Goal: Task Accomplishment & Management: Manage account settings

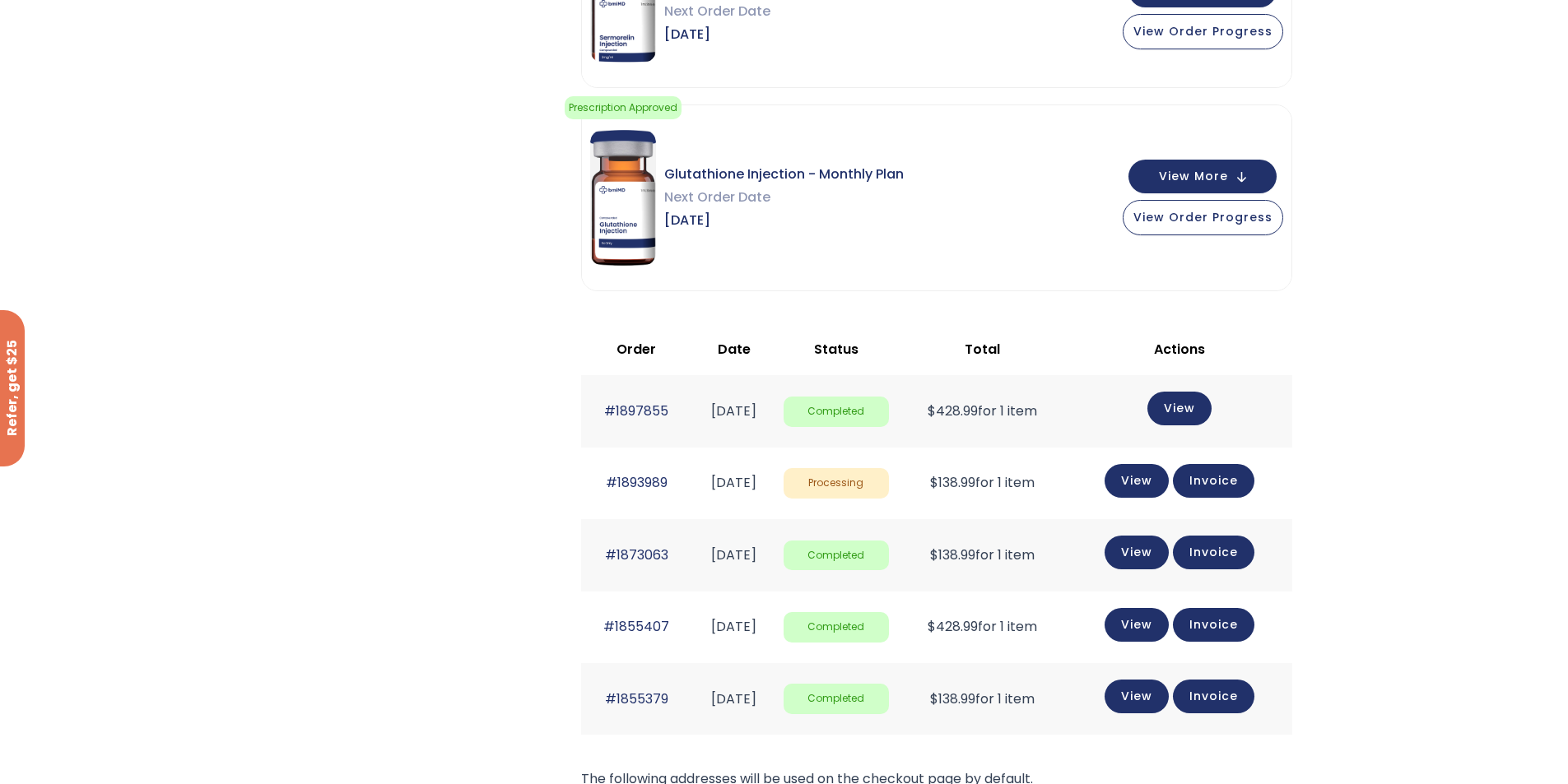
scroll to position [412, 0]
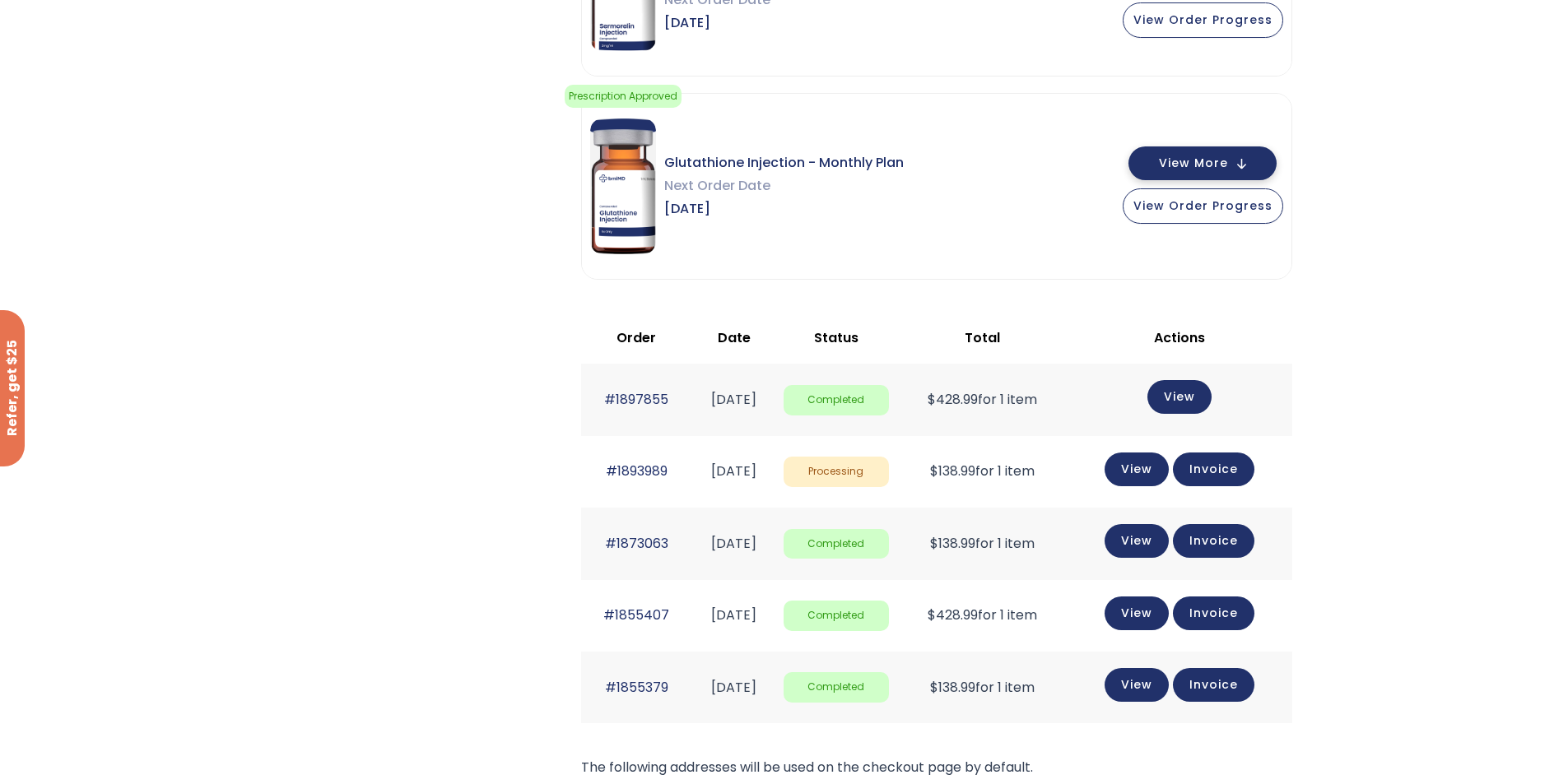
click at [1187, 159] on span "View More" at bounding box center [1194, 162] width 69 height 11
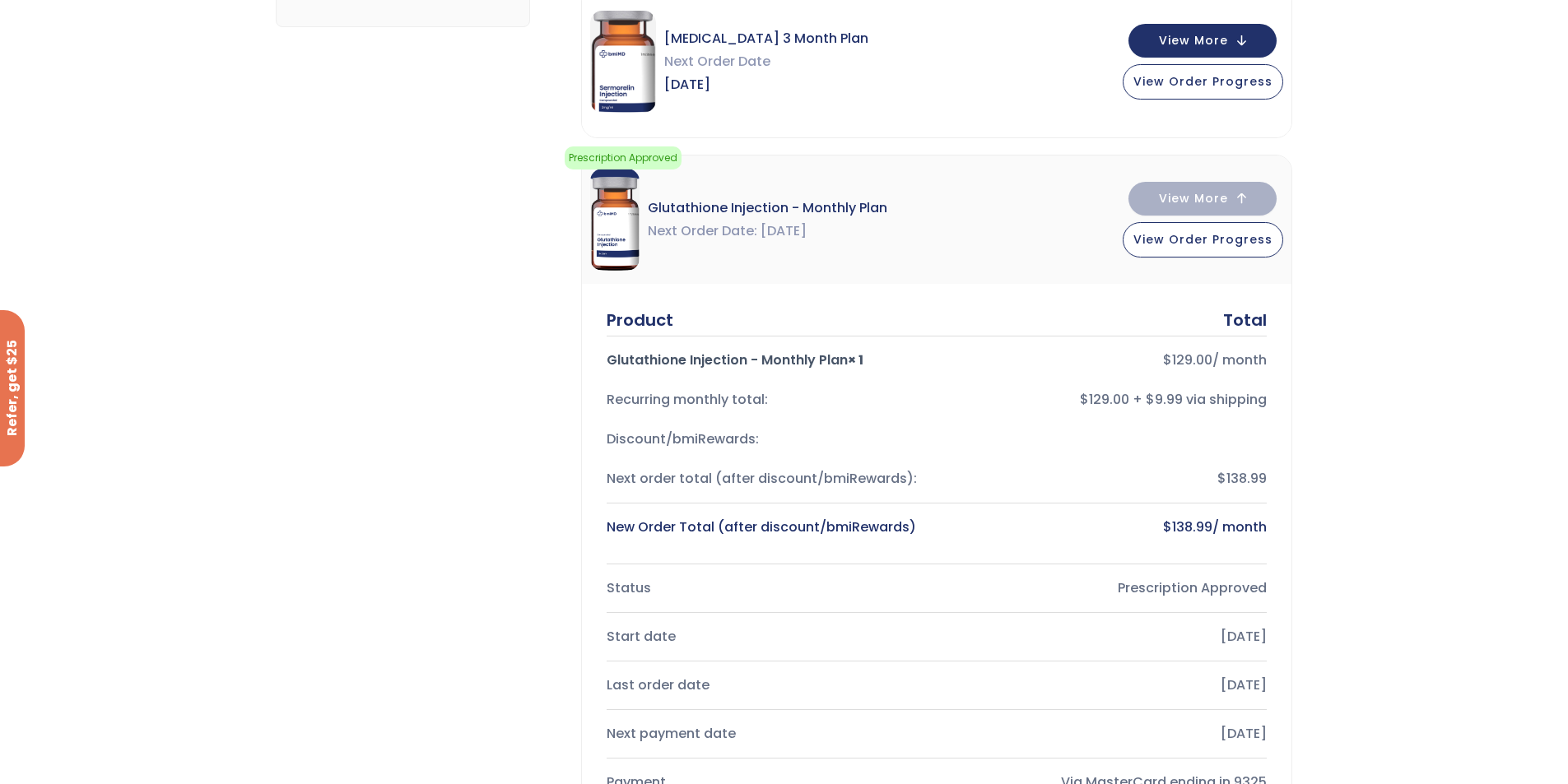
scroll to position [329, 0]
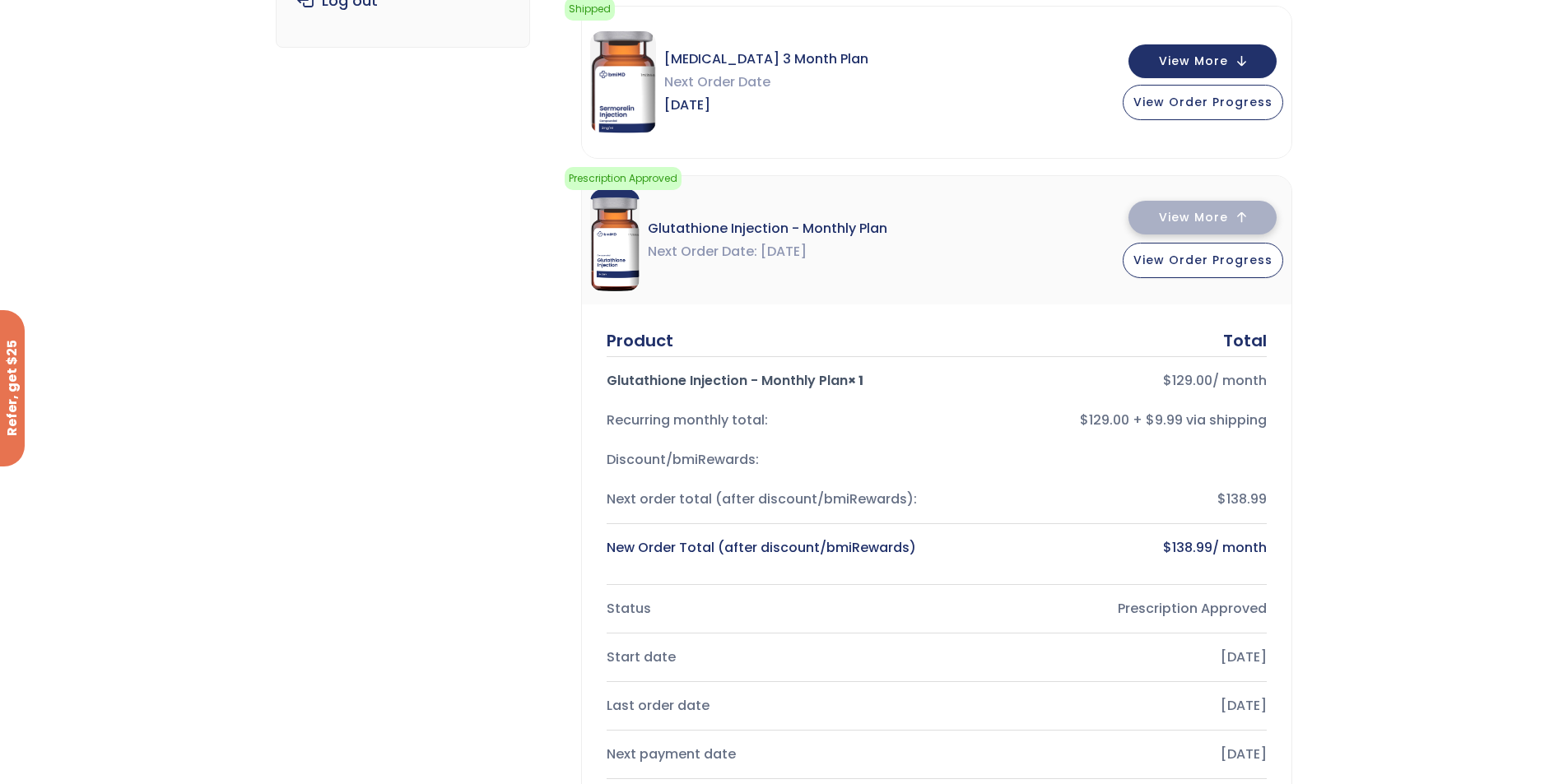
click at [1228, 222] on span "View More" at bounding box center [1194, 217] width 69 height 11
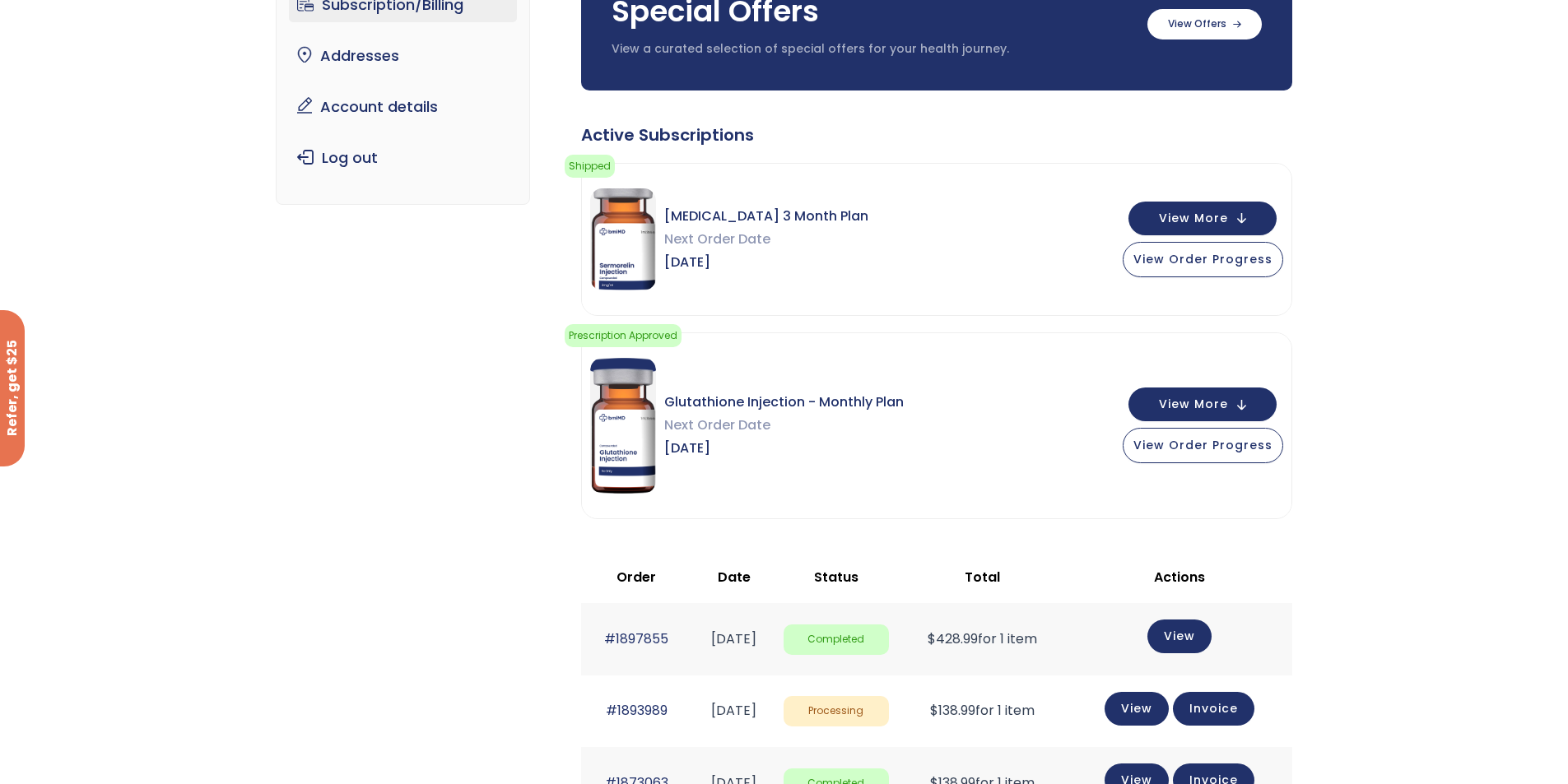
scroll to position [164, 0]
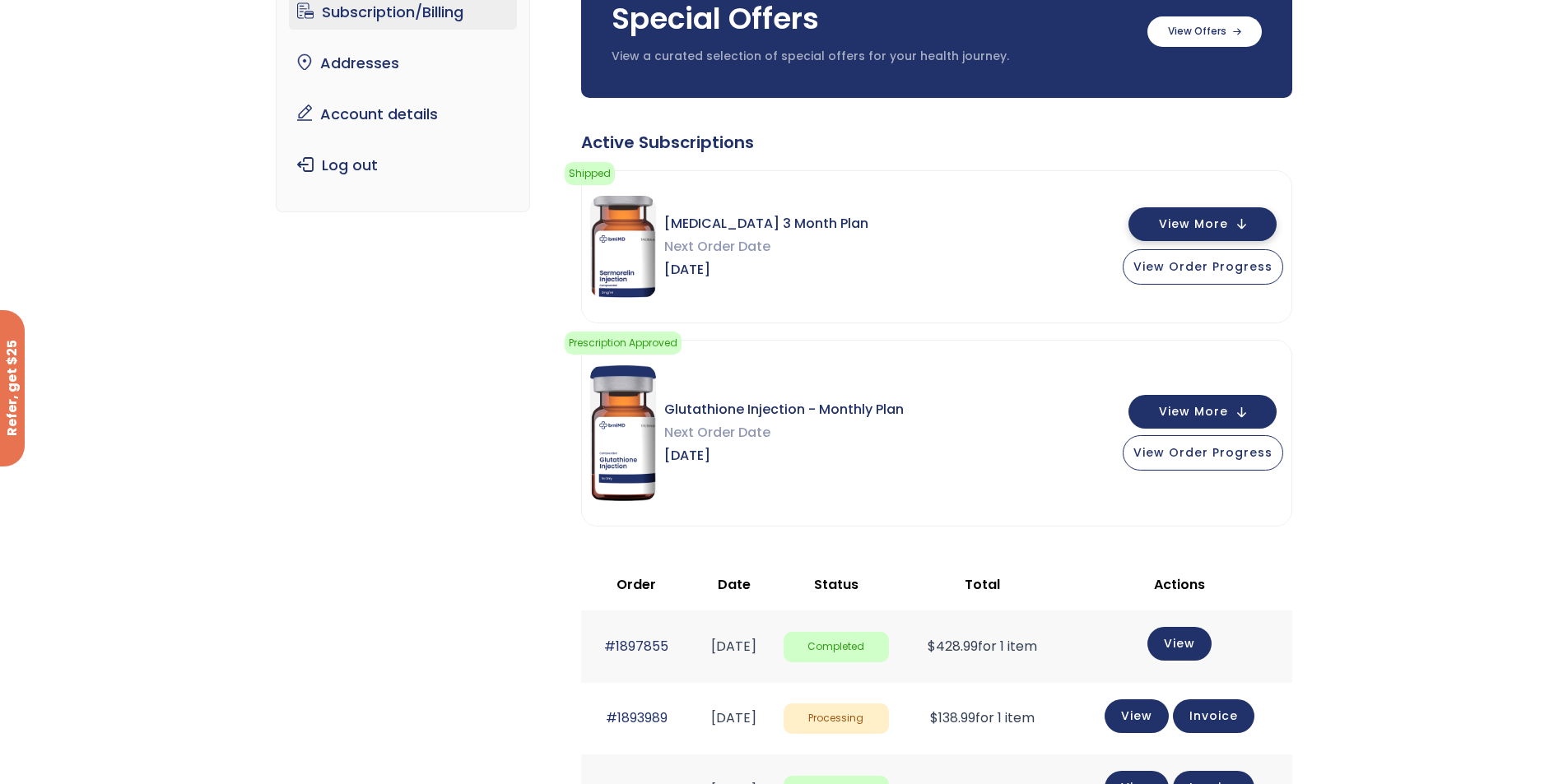
click at [1218, 219] on span "View More" at bounding box center [1194, 223] width 69 height 11
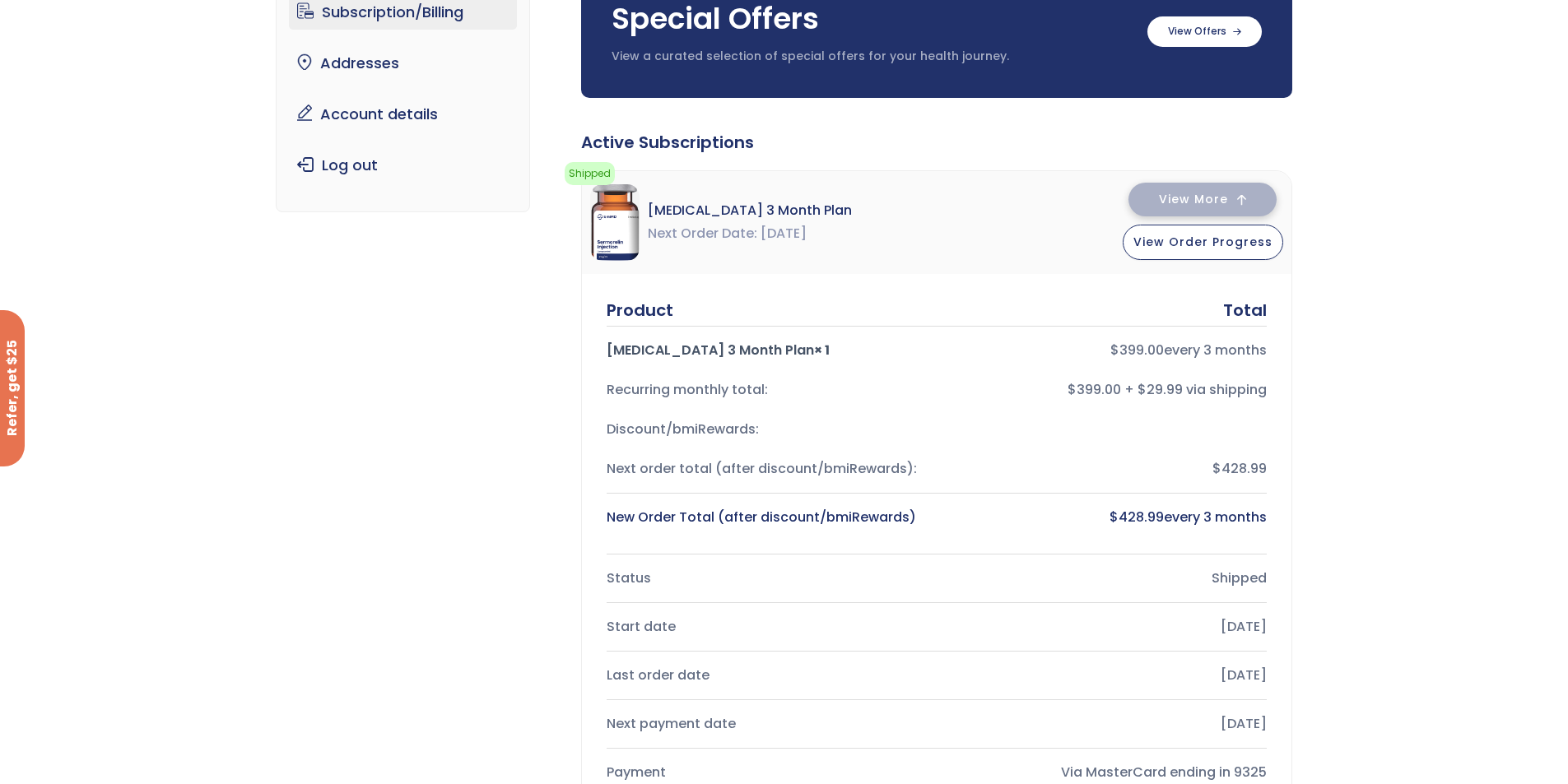
click at [1237, 192] on button "View More" at bounding box center [1202, 199] width 148 height 33
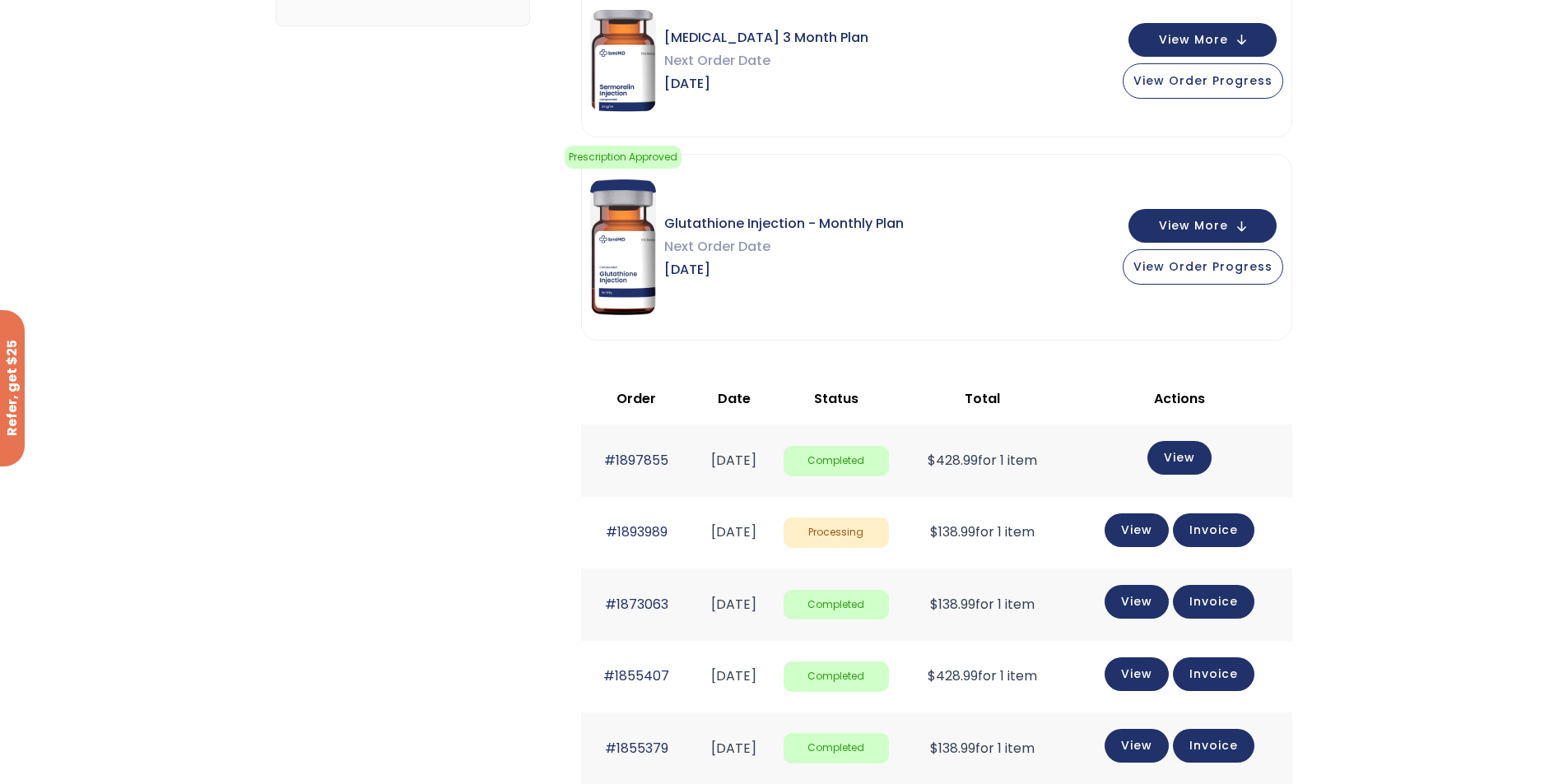
scroll to position [247, 0]
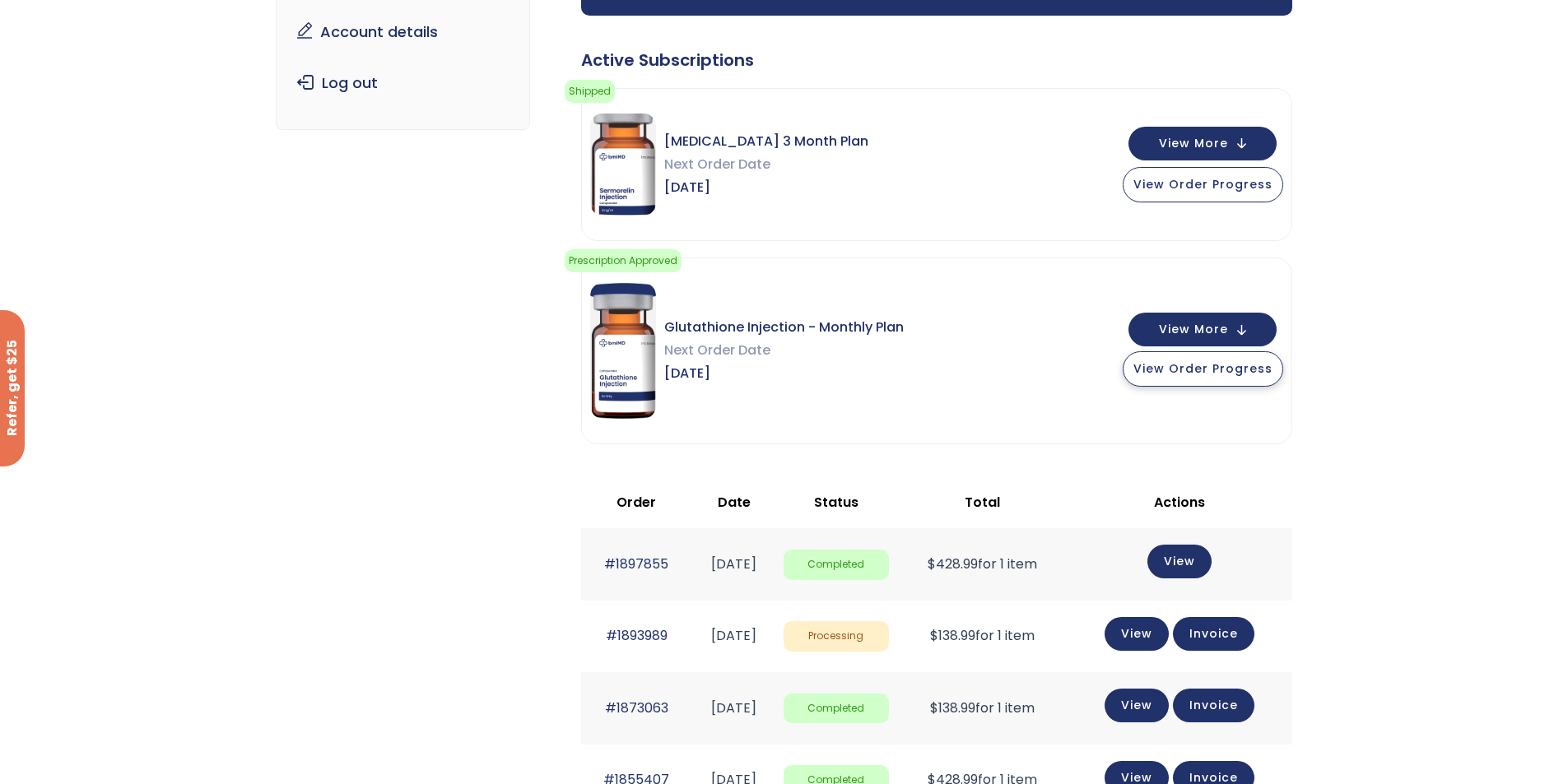
click at [1239, 357] on button "View Order Progress" at bounding box center [1203, 369] width 160 height 35
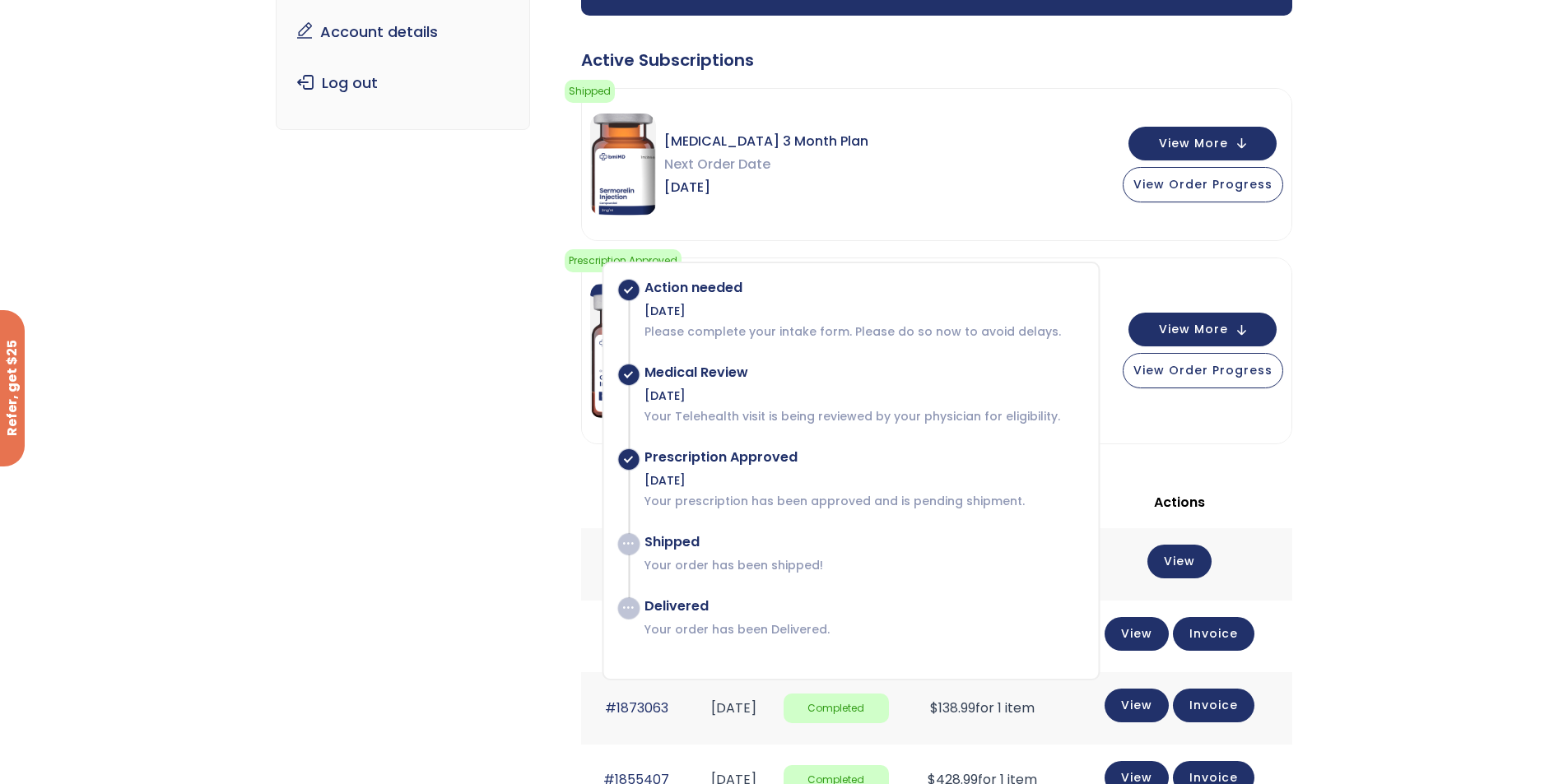
click at [629, 548] on span at bounding box center [628, 544] width 21 height 21
click at [1326, 468] on div "Subscription/Billing bmiRewards Addresses Account details Submit a Review Log o…" at bounding box center [784, 542] width 1568 height 1385
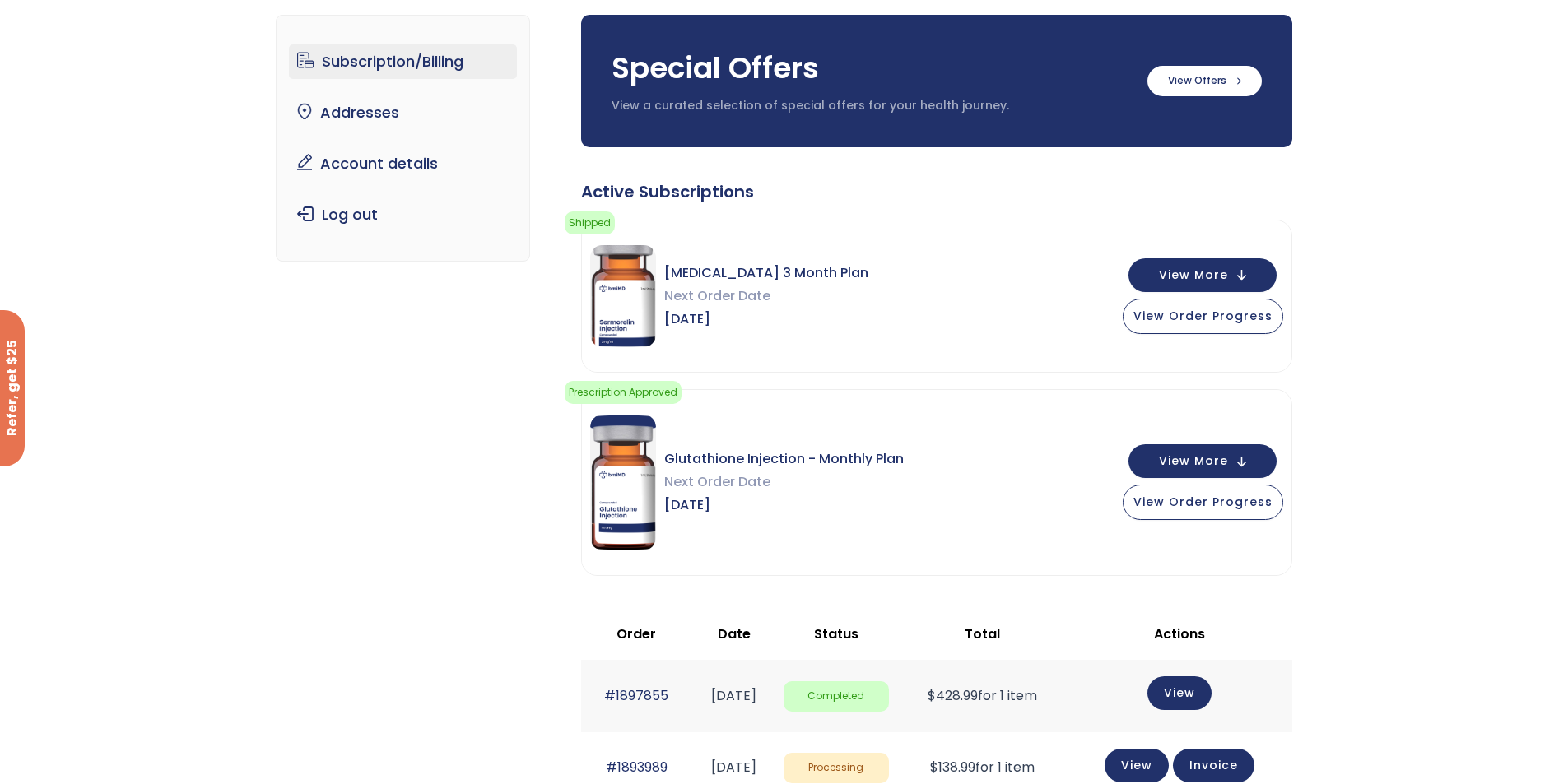
scroll to position [0, 0]
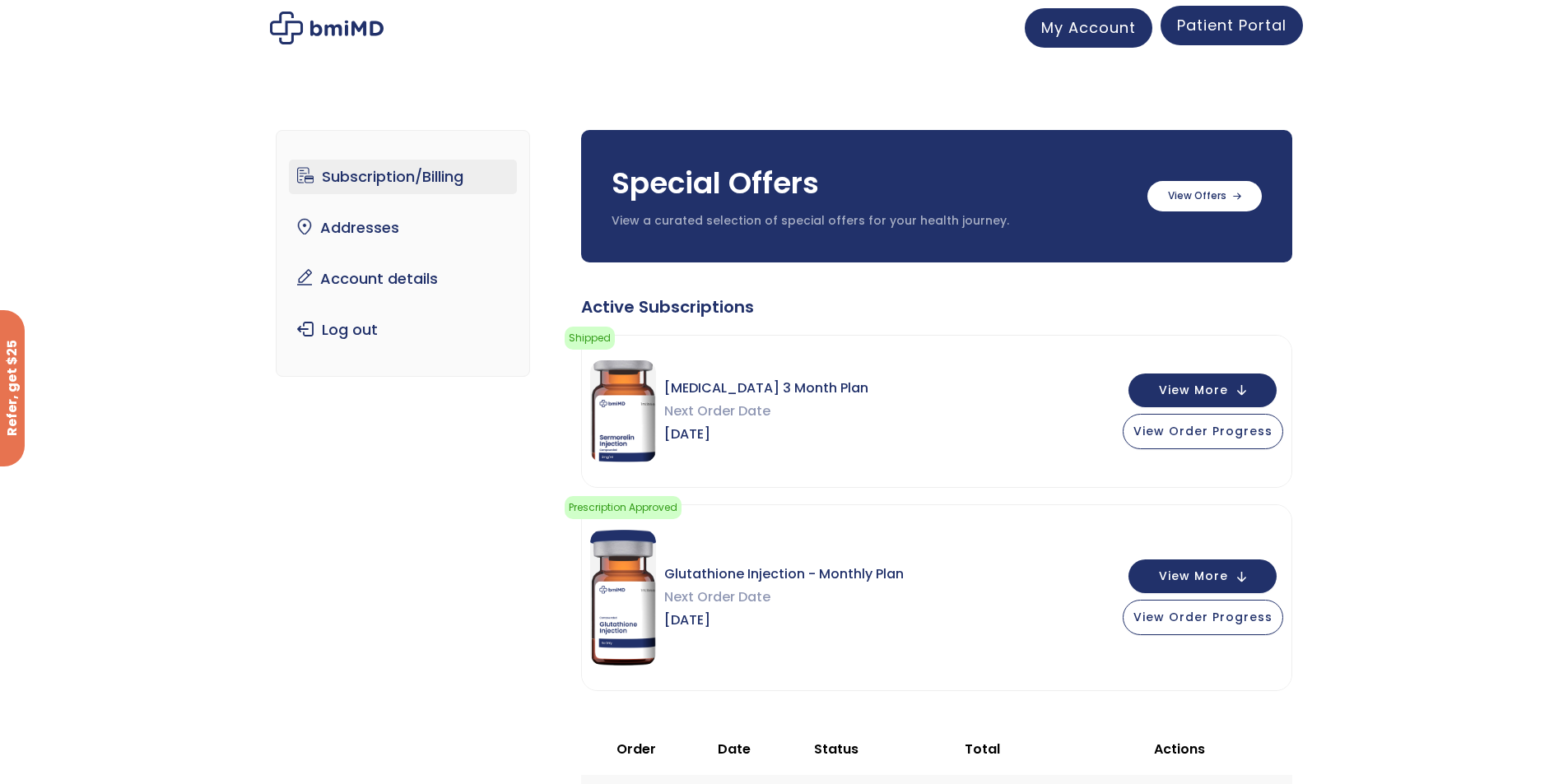
click at [1244, 38] on link "Patient Portal" at bounding box center [1231, 25] width 142 height 39
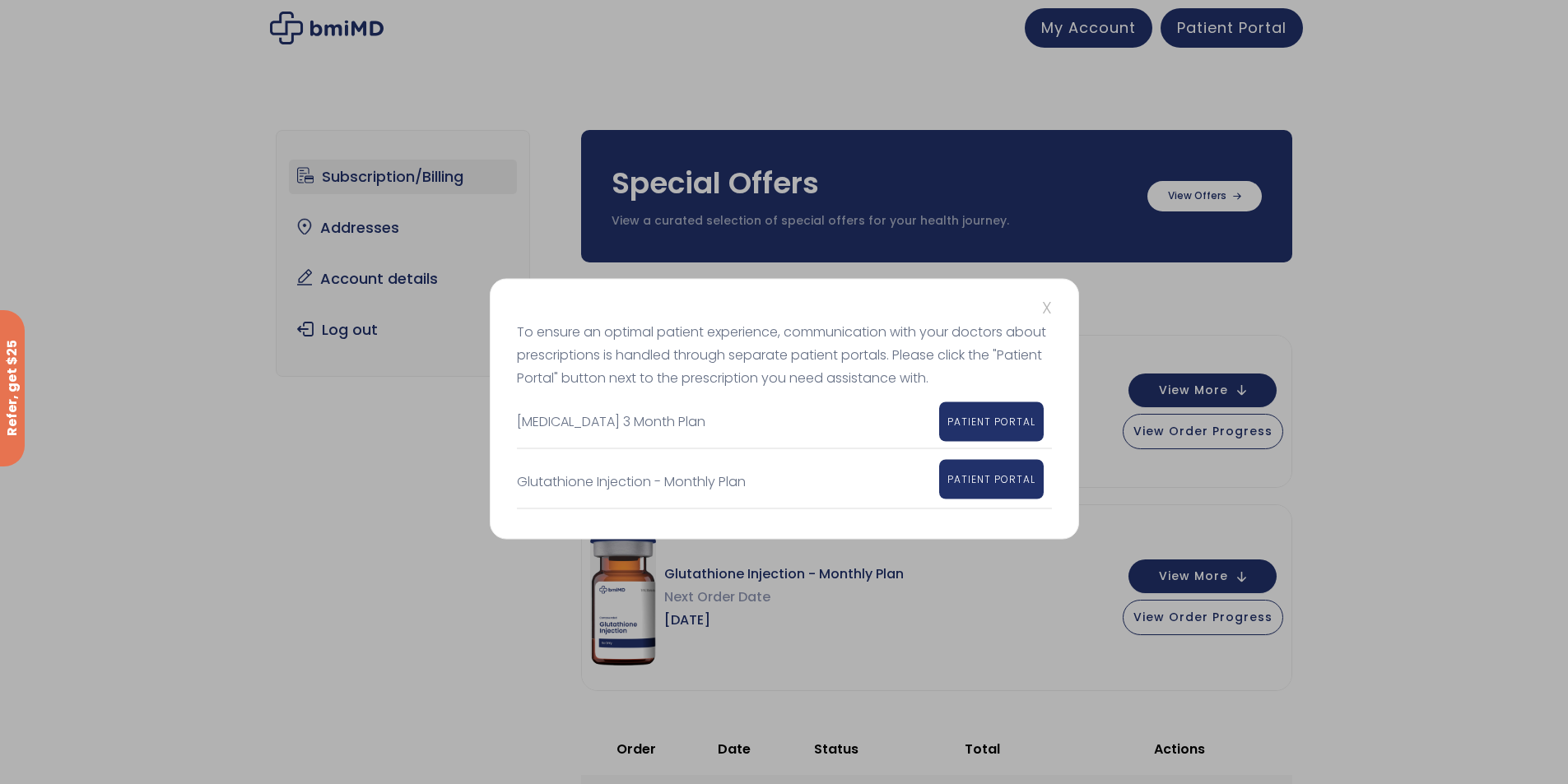
click at [992, 486] on link "PATIENT PORTAL" at bounding box center [990, 478] width 104 height 39
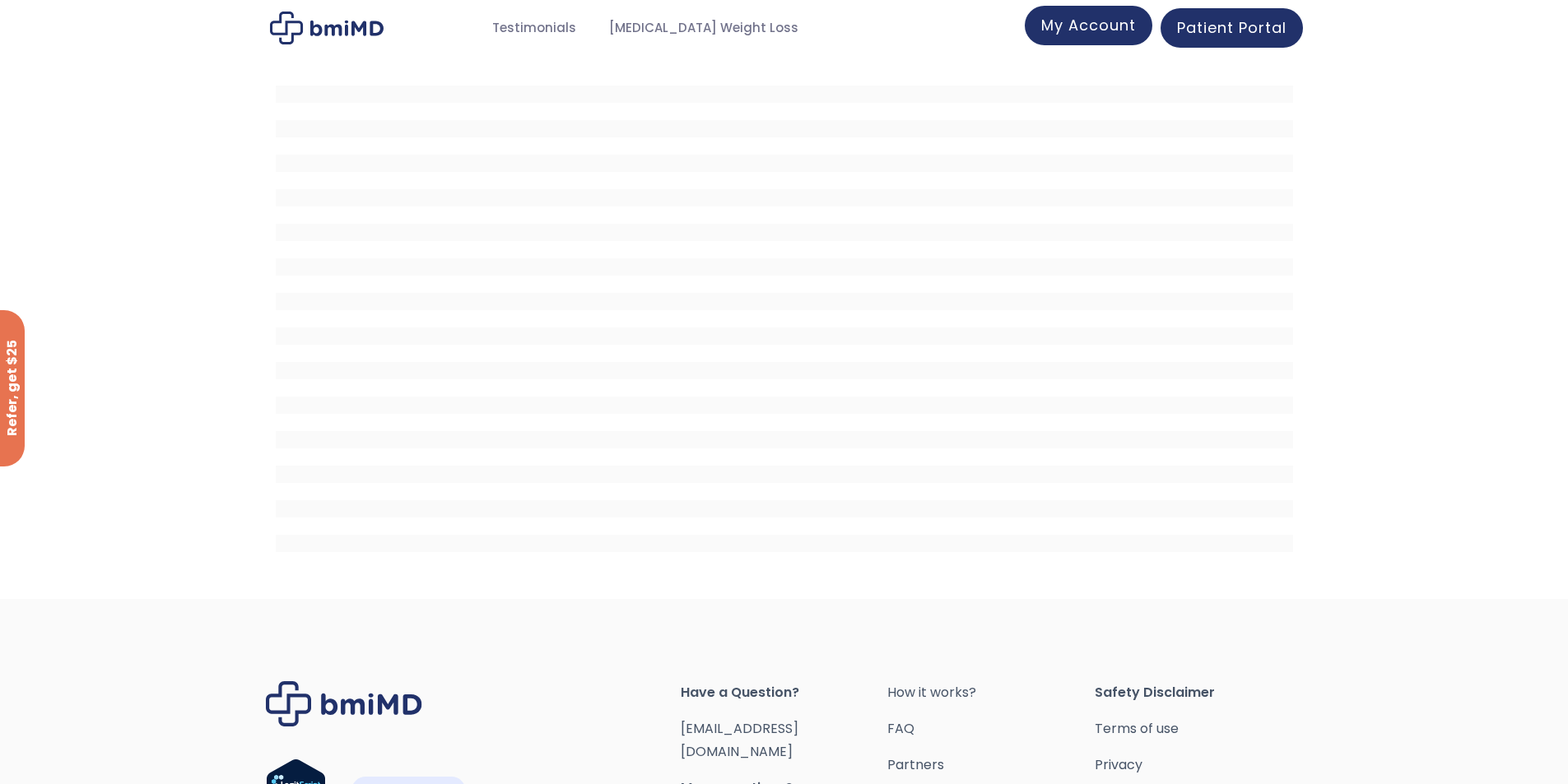
click at [1070, 22] on span "My Account" at bounding box center [1088, 26] width 95 height 21
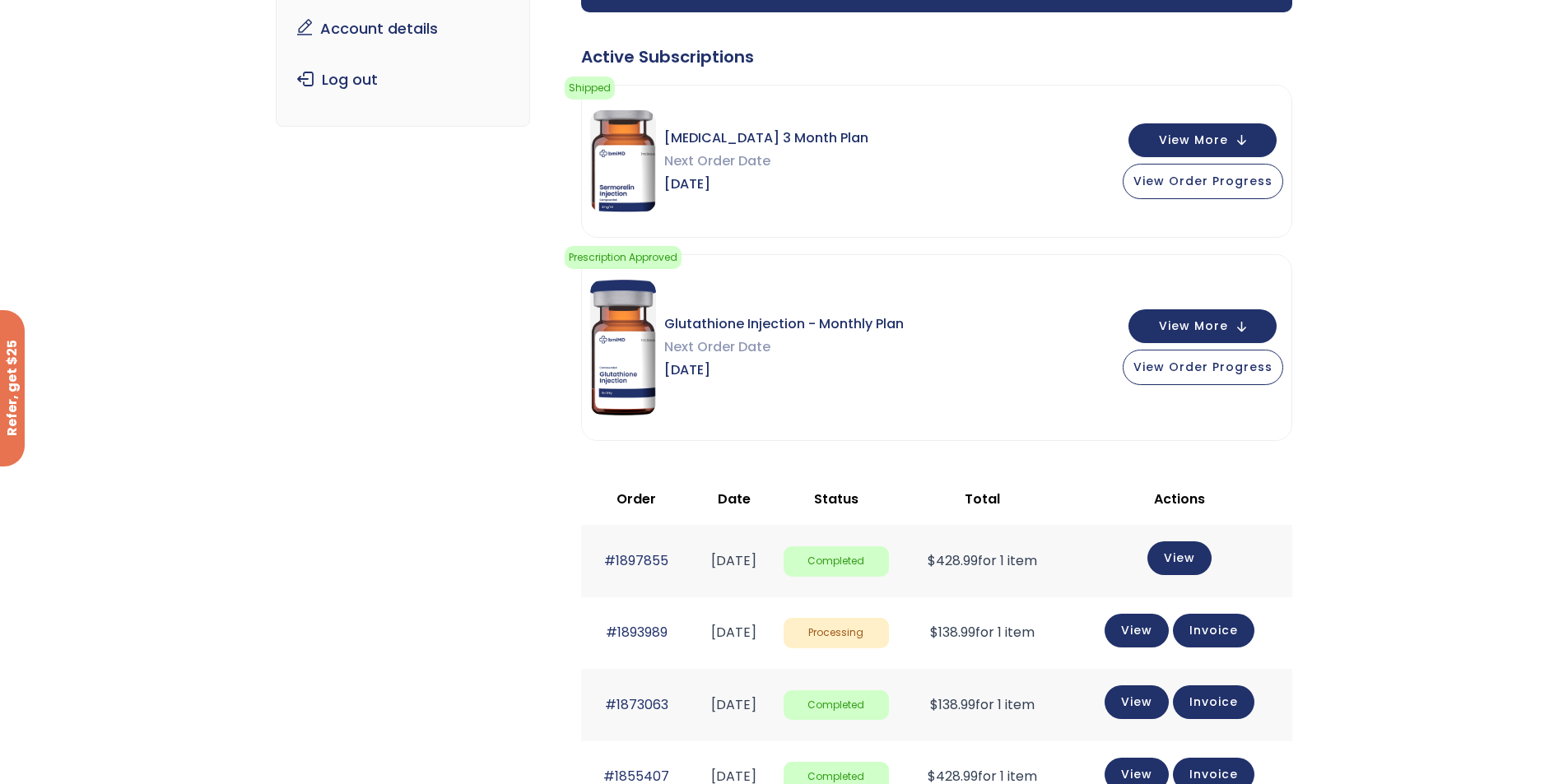
scroll to position [247, 0]
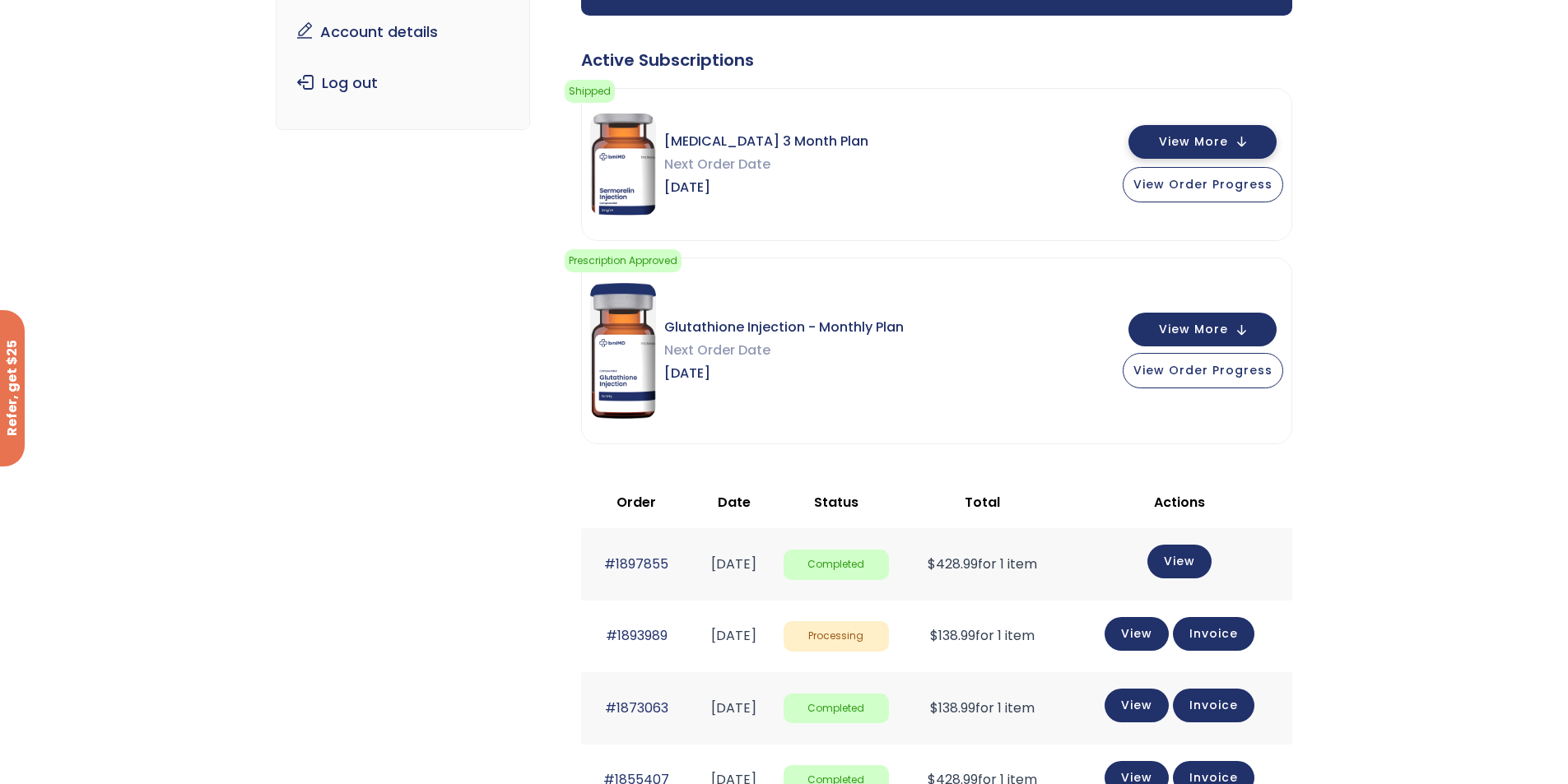
click at [1248, 140] on button "View More" at bounding box center [1202, 141] width 148 height 33
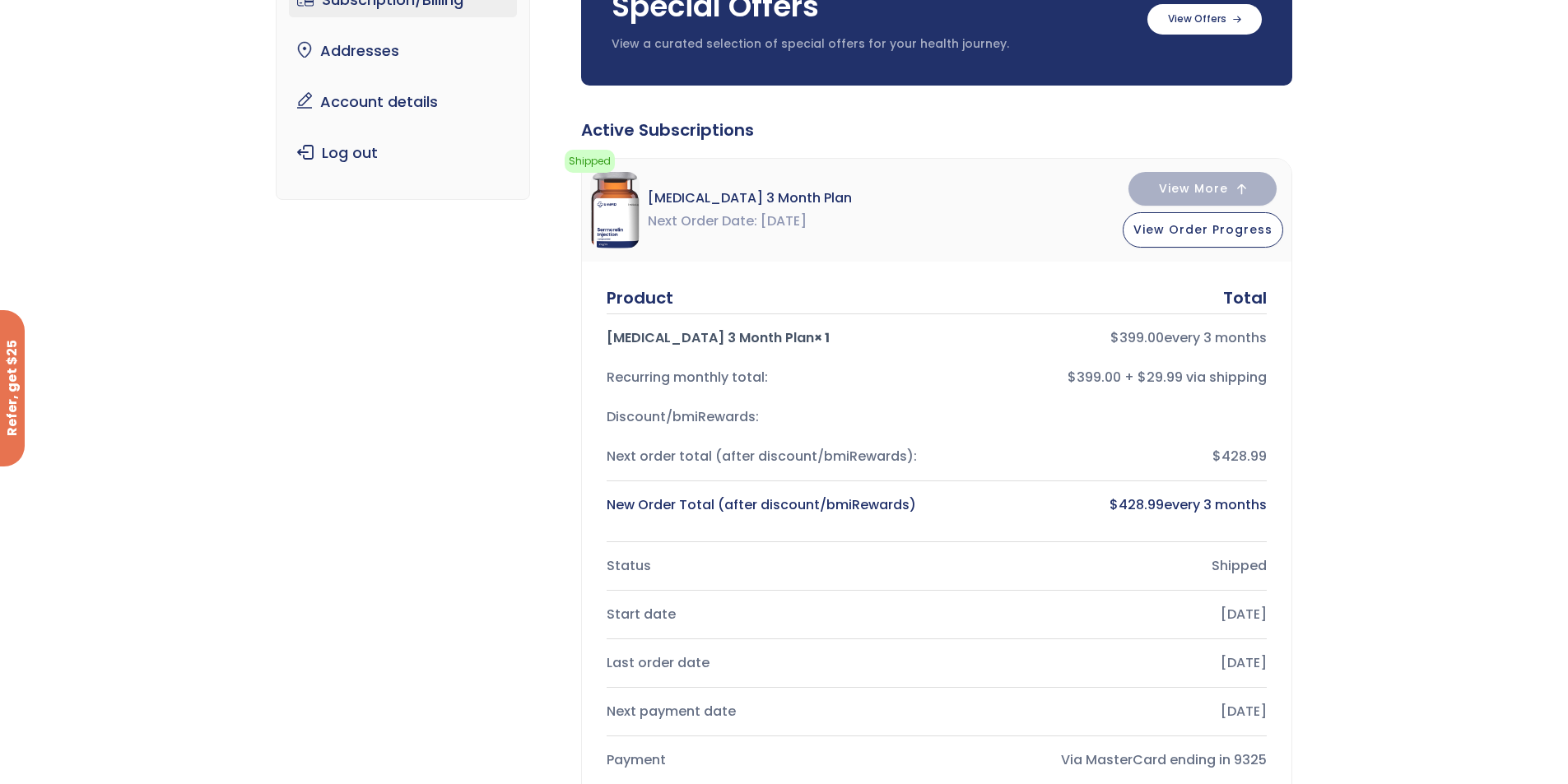
scroll to position [164, 0]
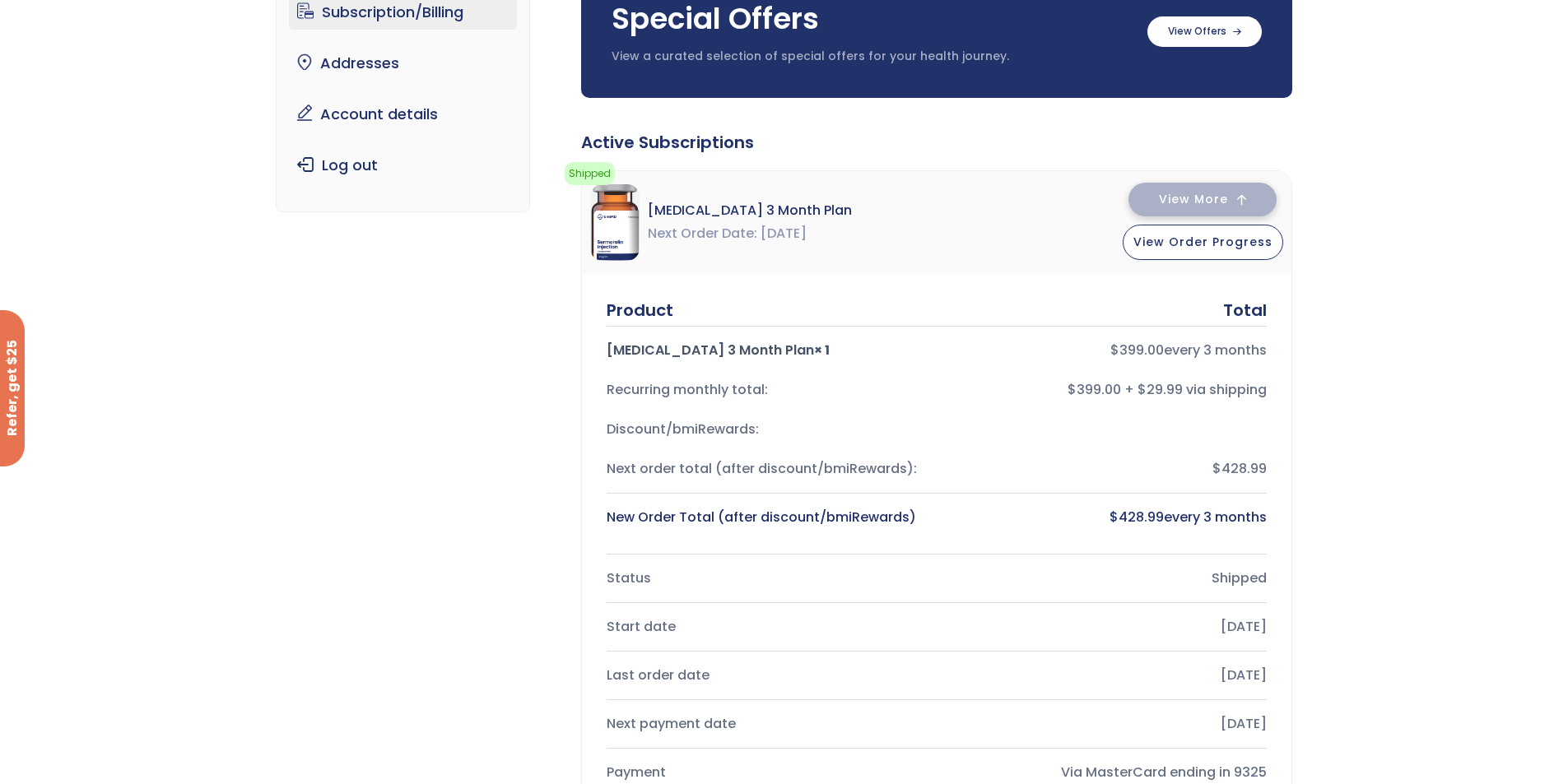
click at [1250, 200] on button "View More" at bounding box center [1202, 199] width 148 height 33
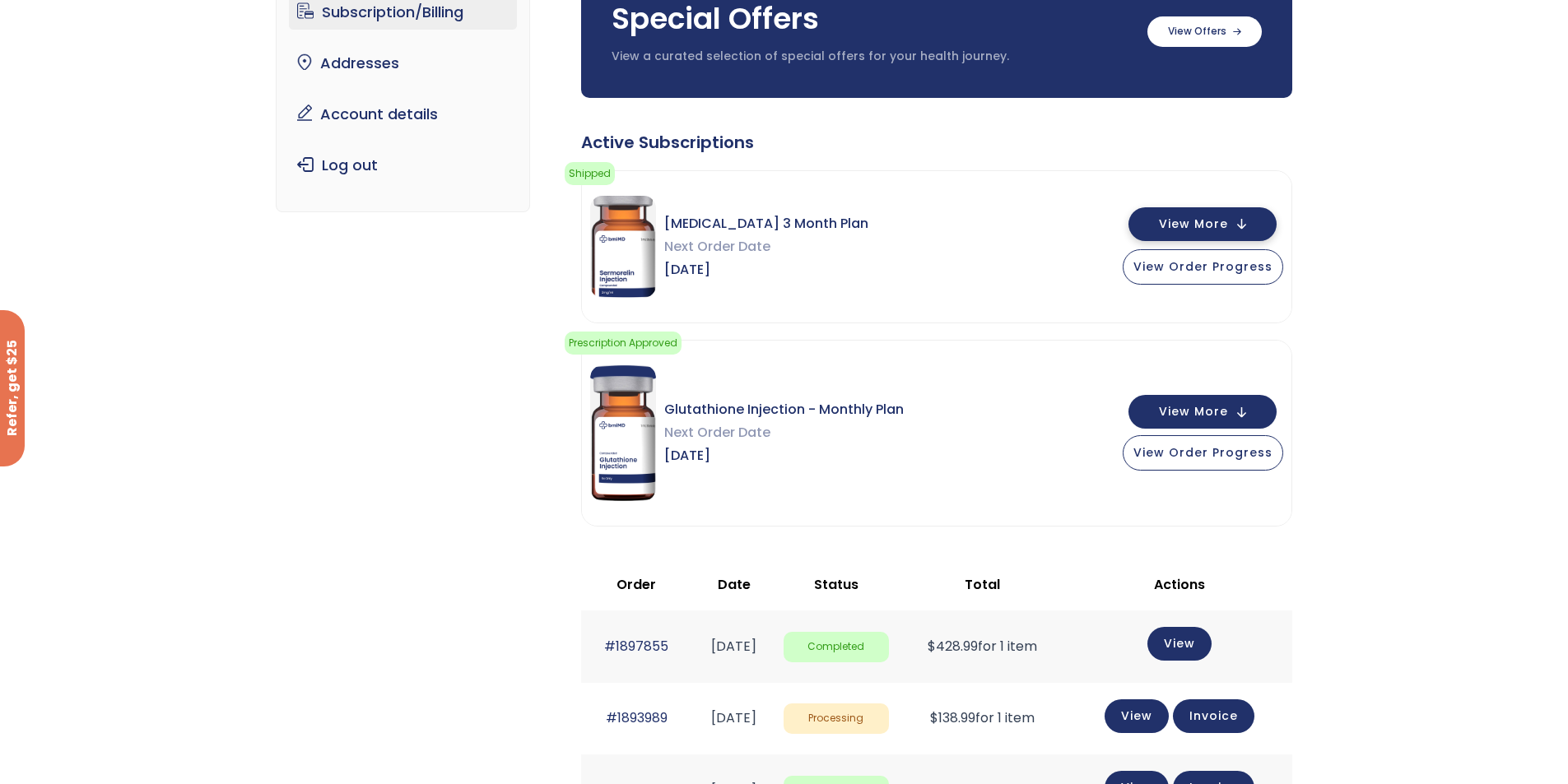
click at [1228, 220] on span "View More" at bounding box center [1194, 223] width 69 height 11
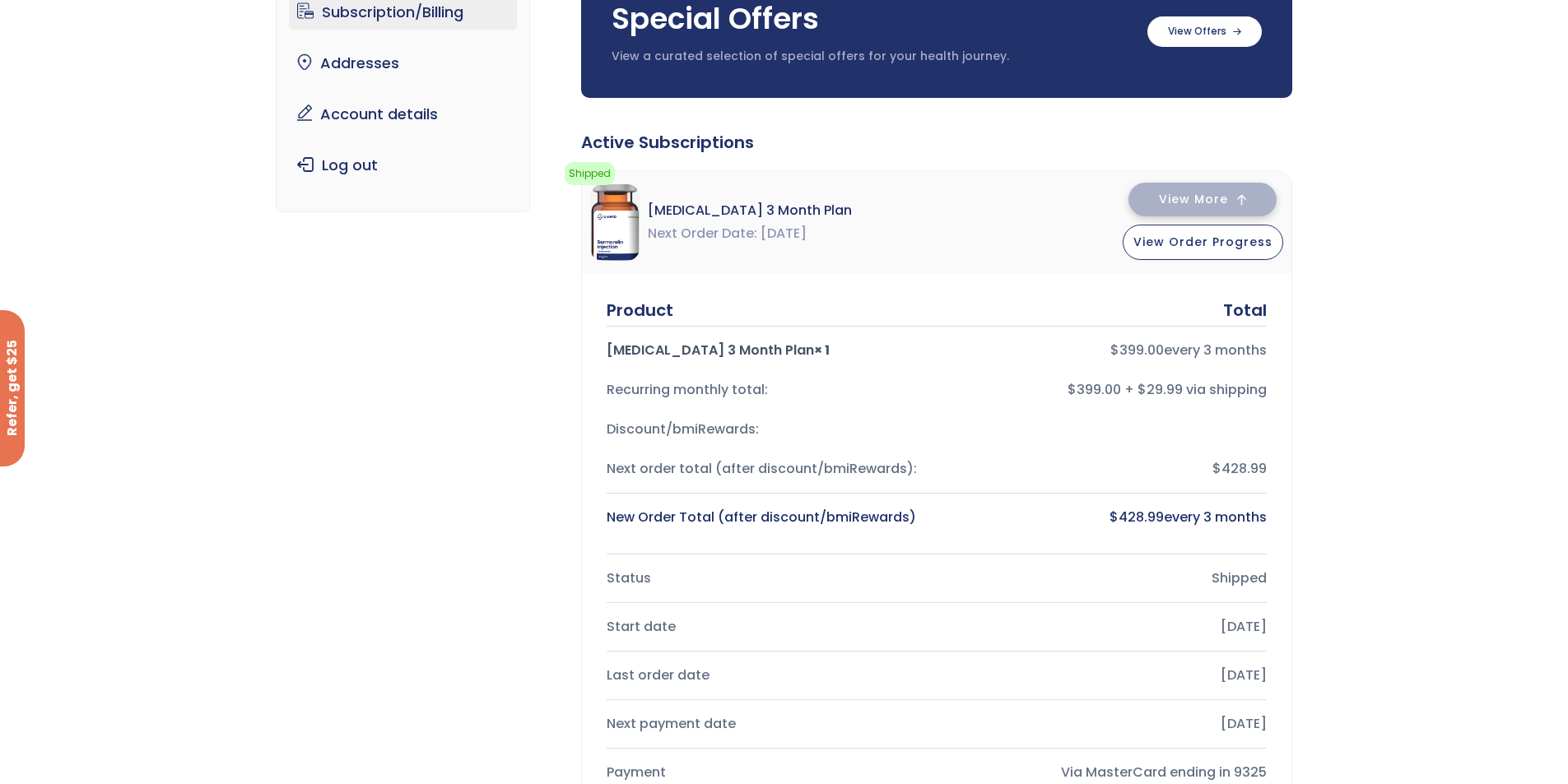
click at [1223, 199] on span "View More" at bounding box center [1194, 199] width 69 height 11
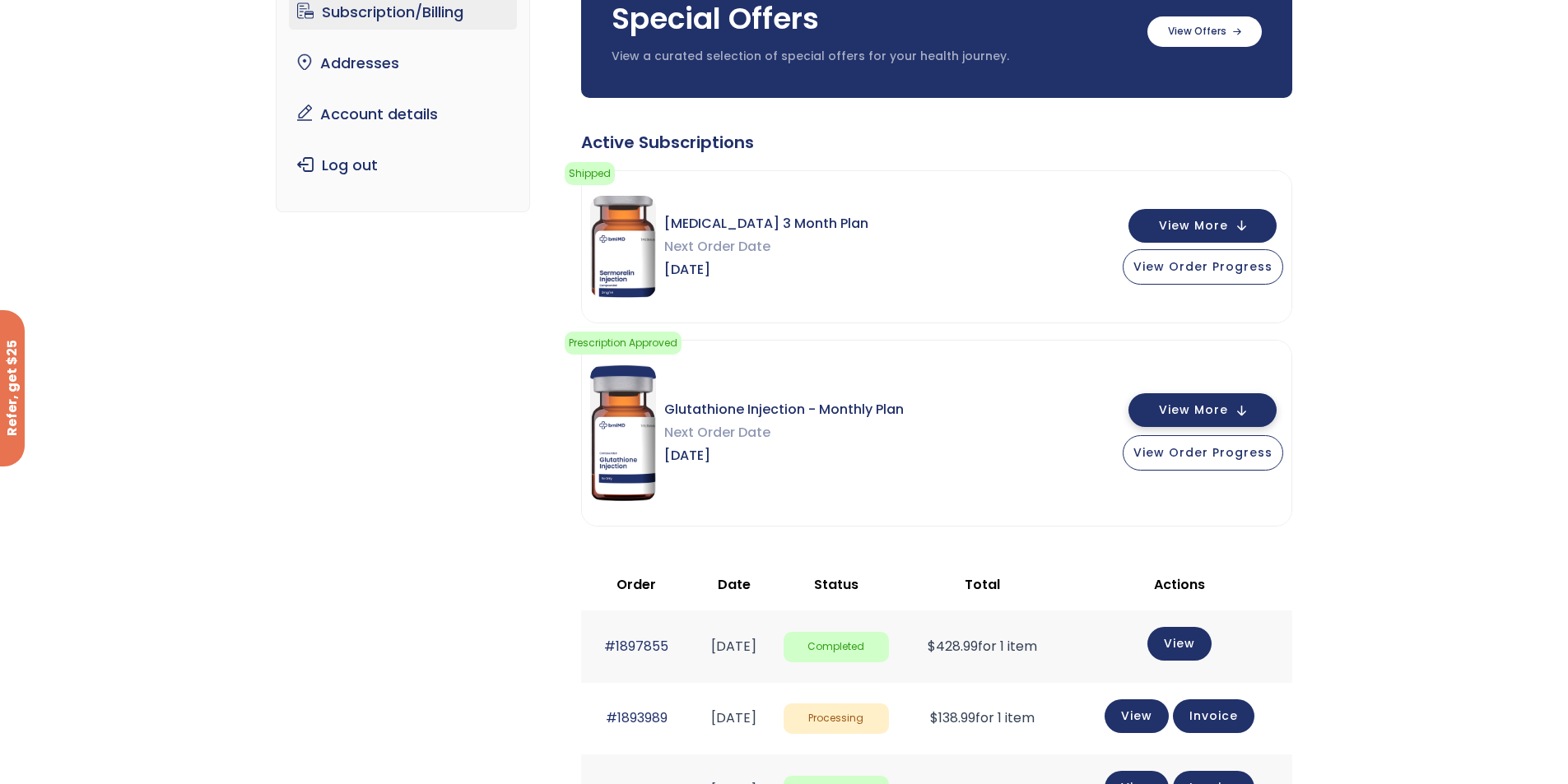
click at [1243, 410] on button "View More" at bounding box center [1202, 410] width 148 height 33
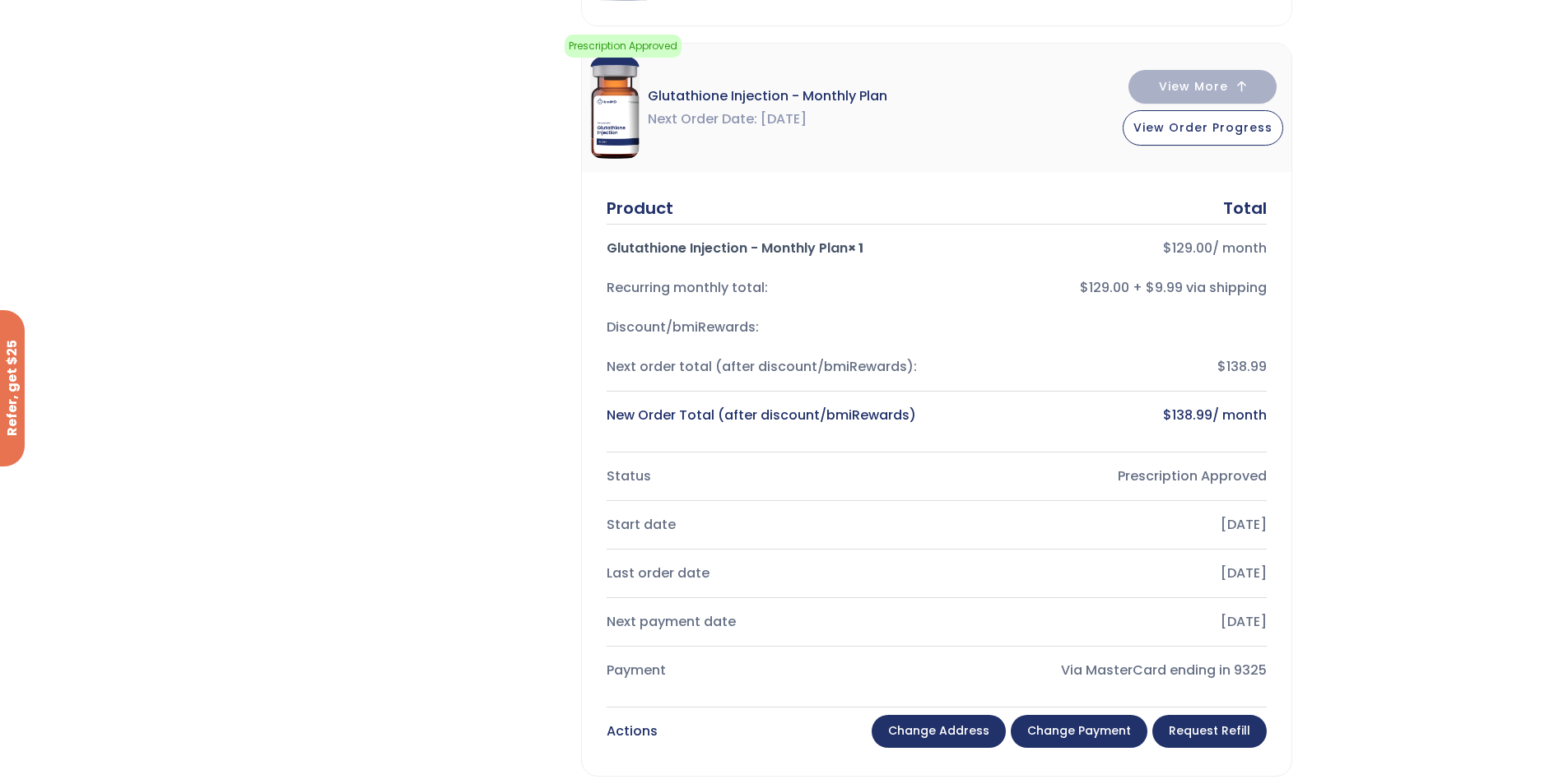
scroll to position [494, 0]
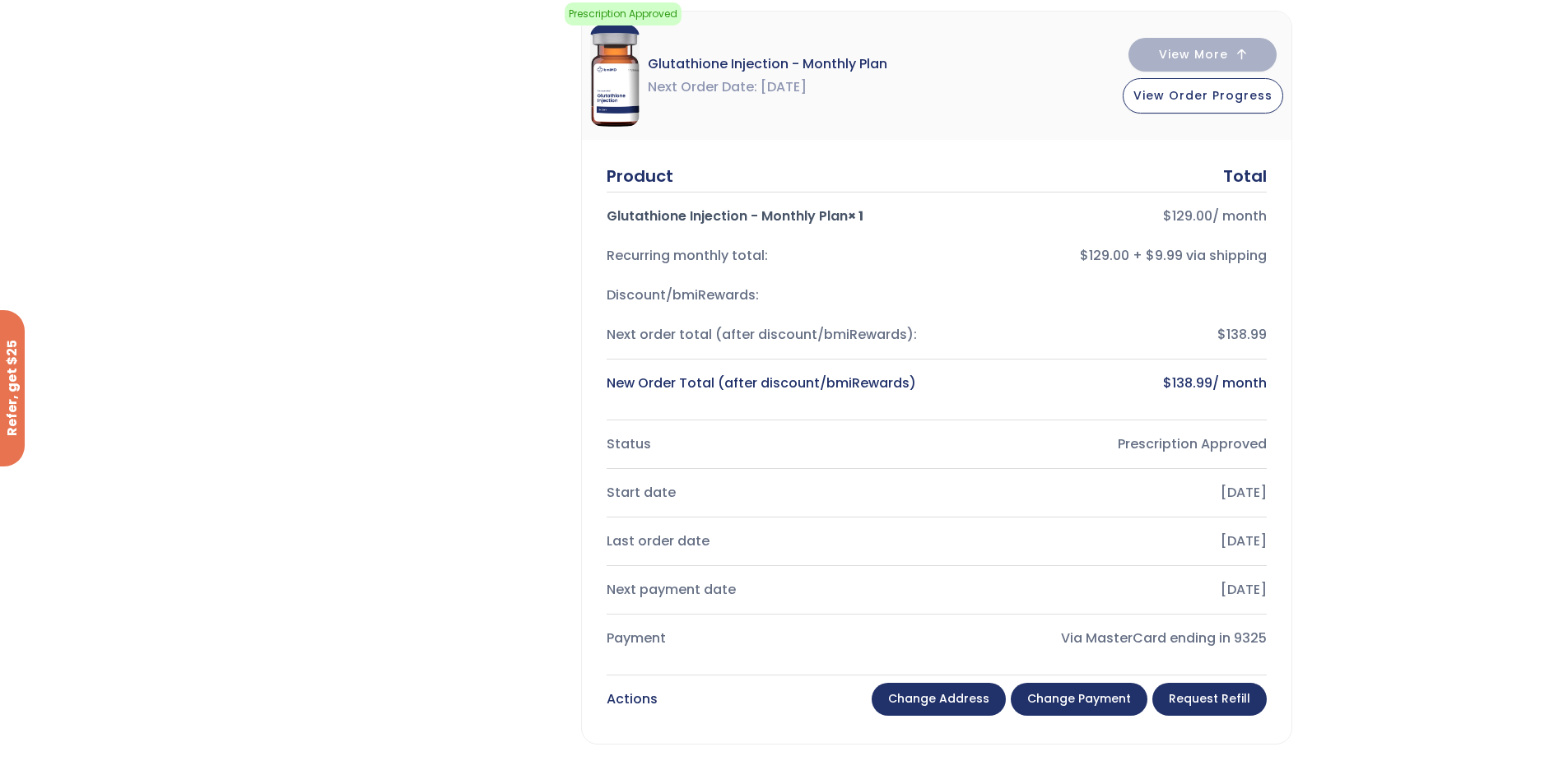
click at [1054, 702] on link "Change payment" at bounding box center [1078, 699] width 137 height 32
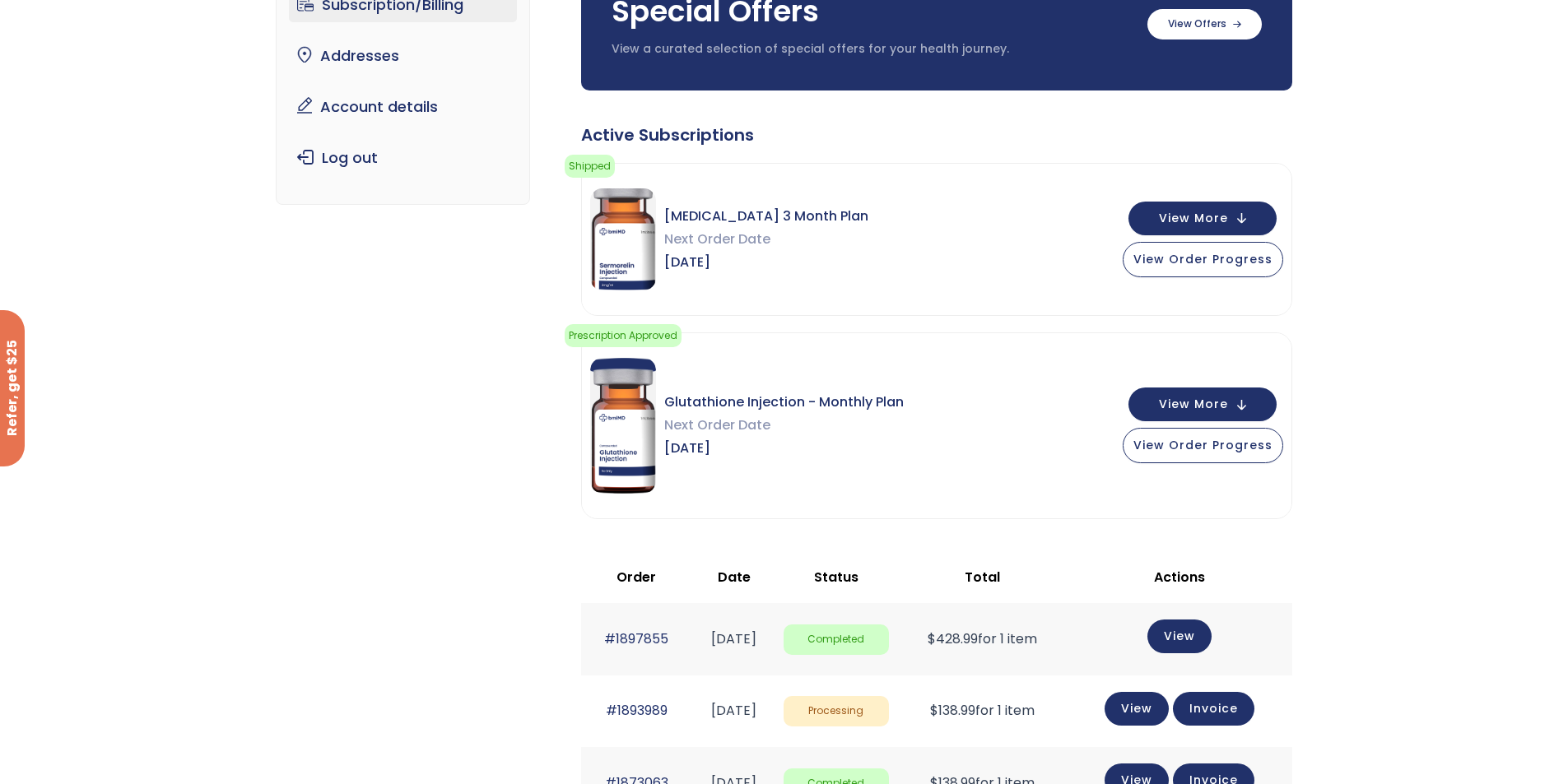
scroll to position [171, 0]
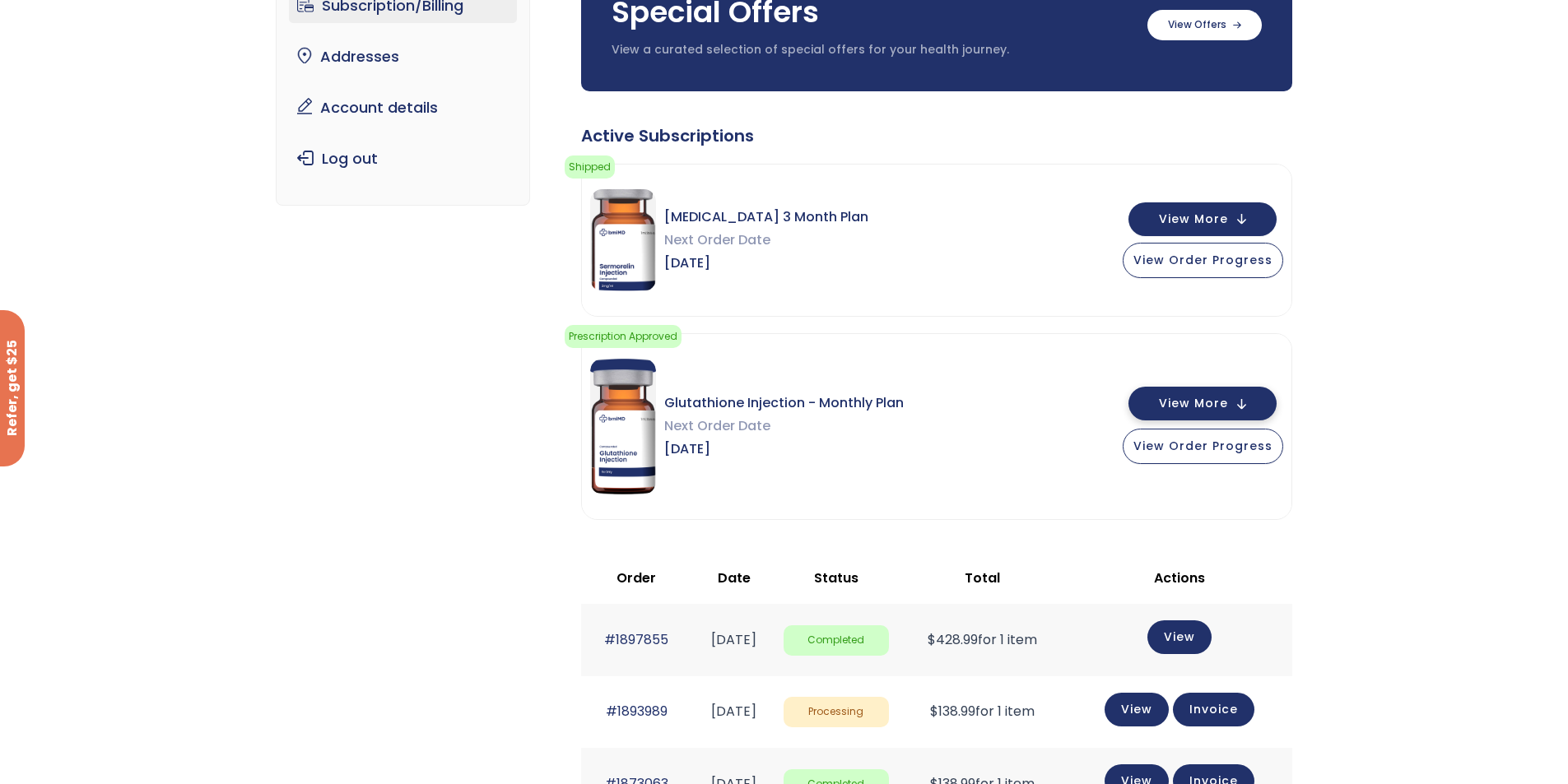
click at [1236, 397] on button "View More" at bounding box center [1202, 403] width 148 height 33
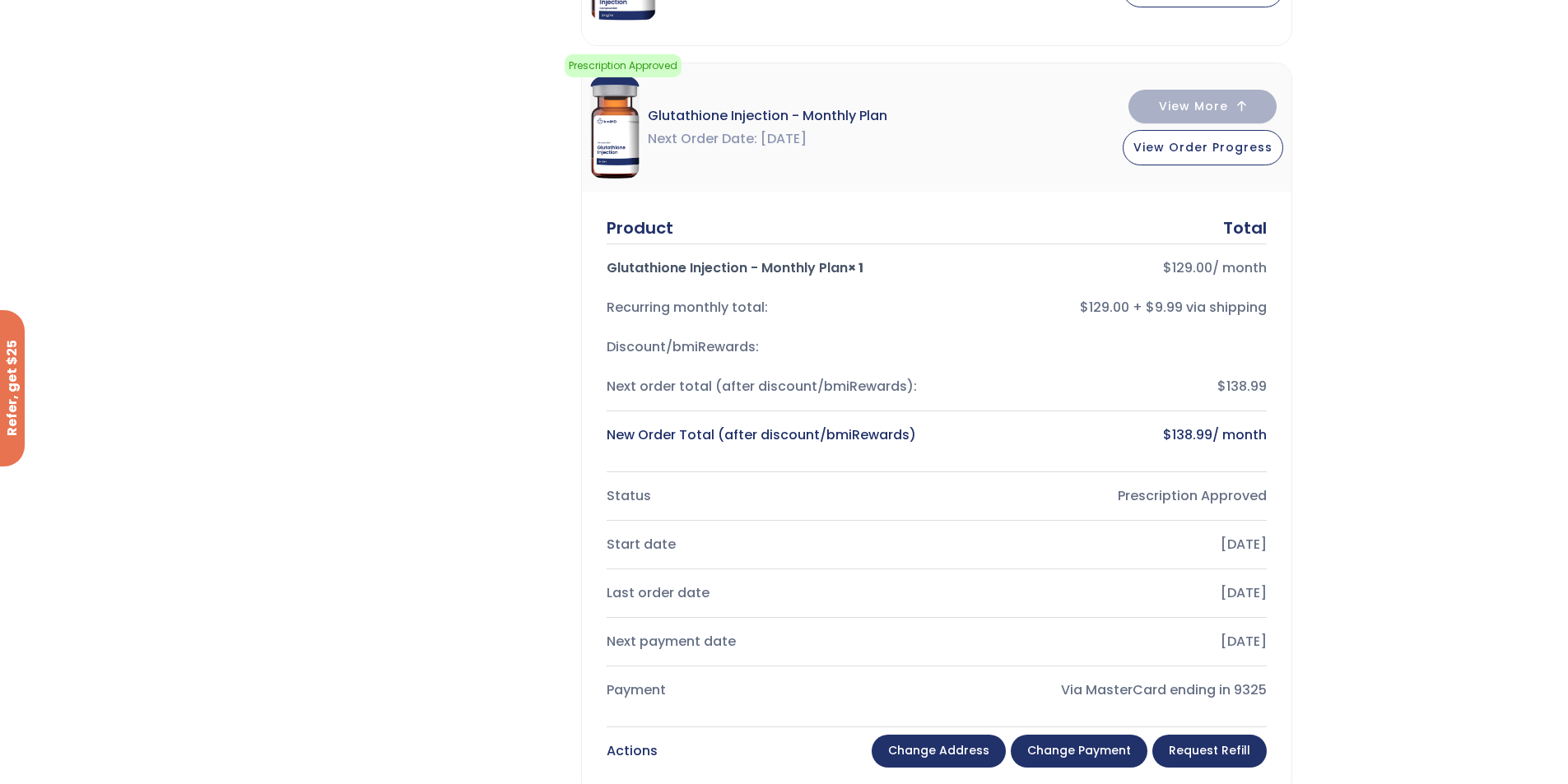
scroll to position [418, 0]
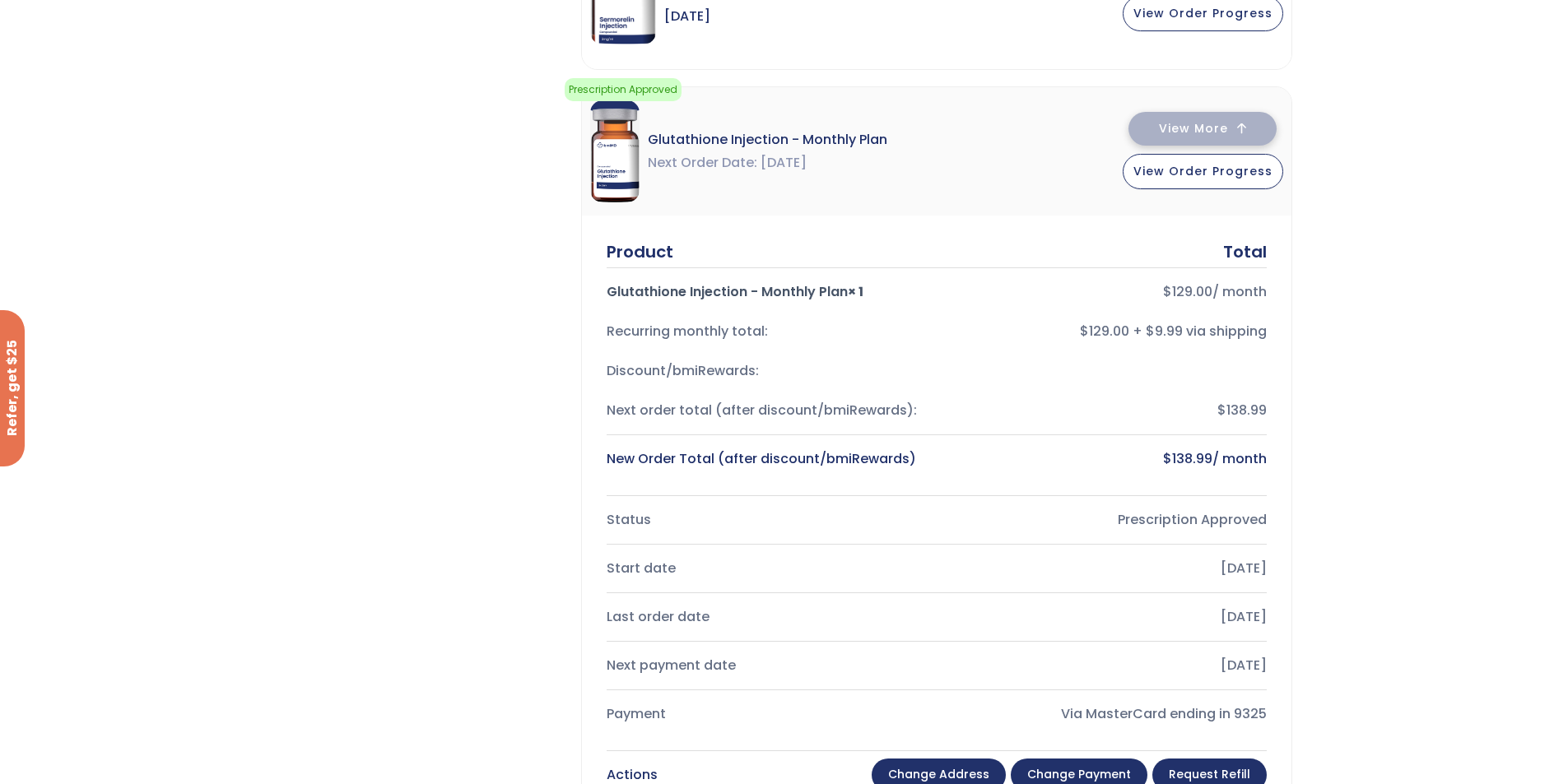
click at [1240, 124] on button "View More" at bounding box center [1202, 128] width 148 height 33
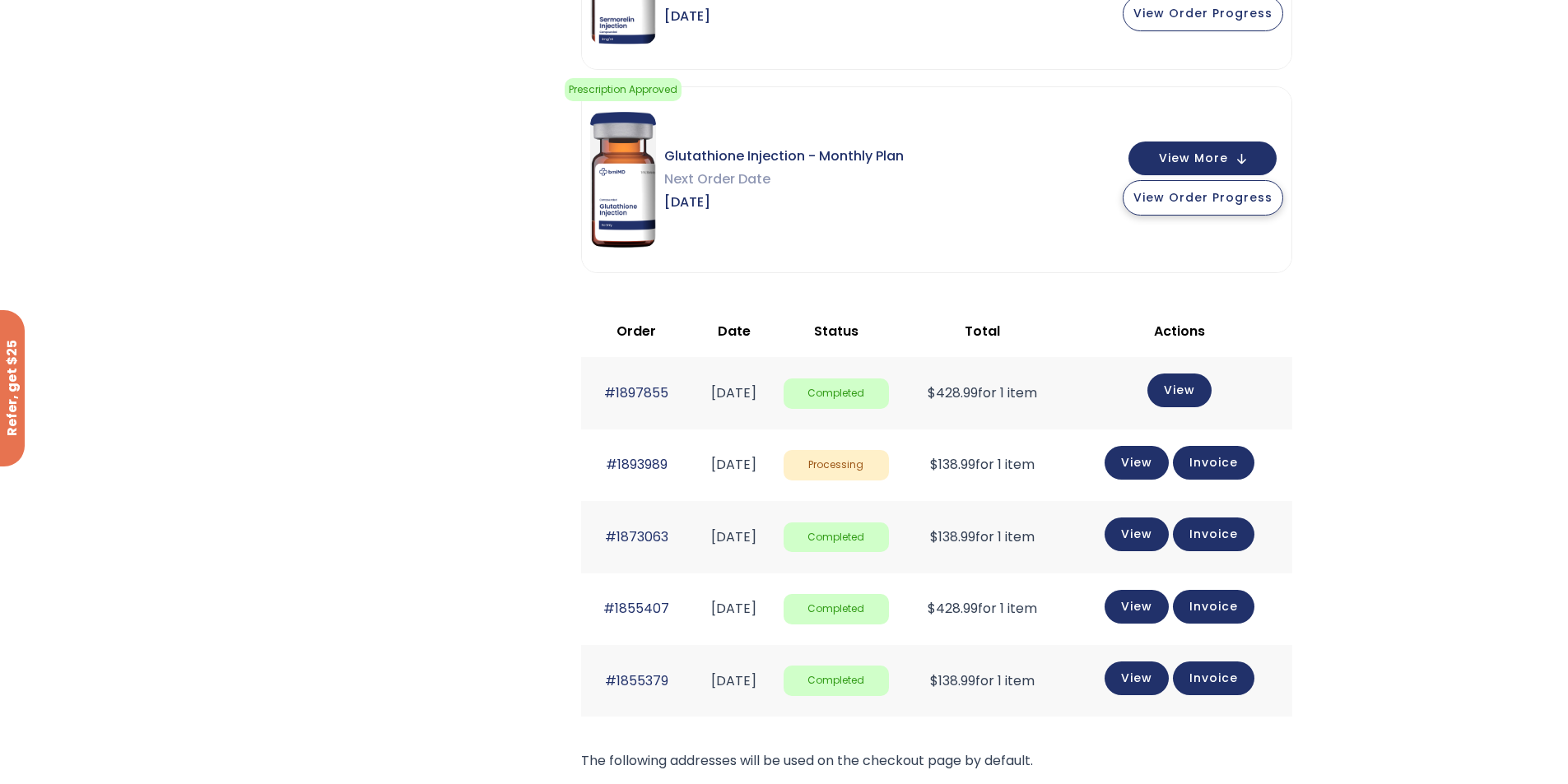
click at [1237, 203] on span "View Order Progress" at bounding box center [1203, 197] width 139 height 16
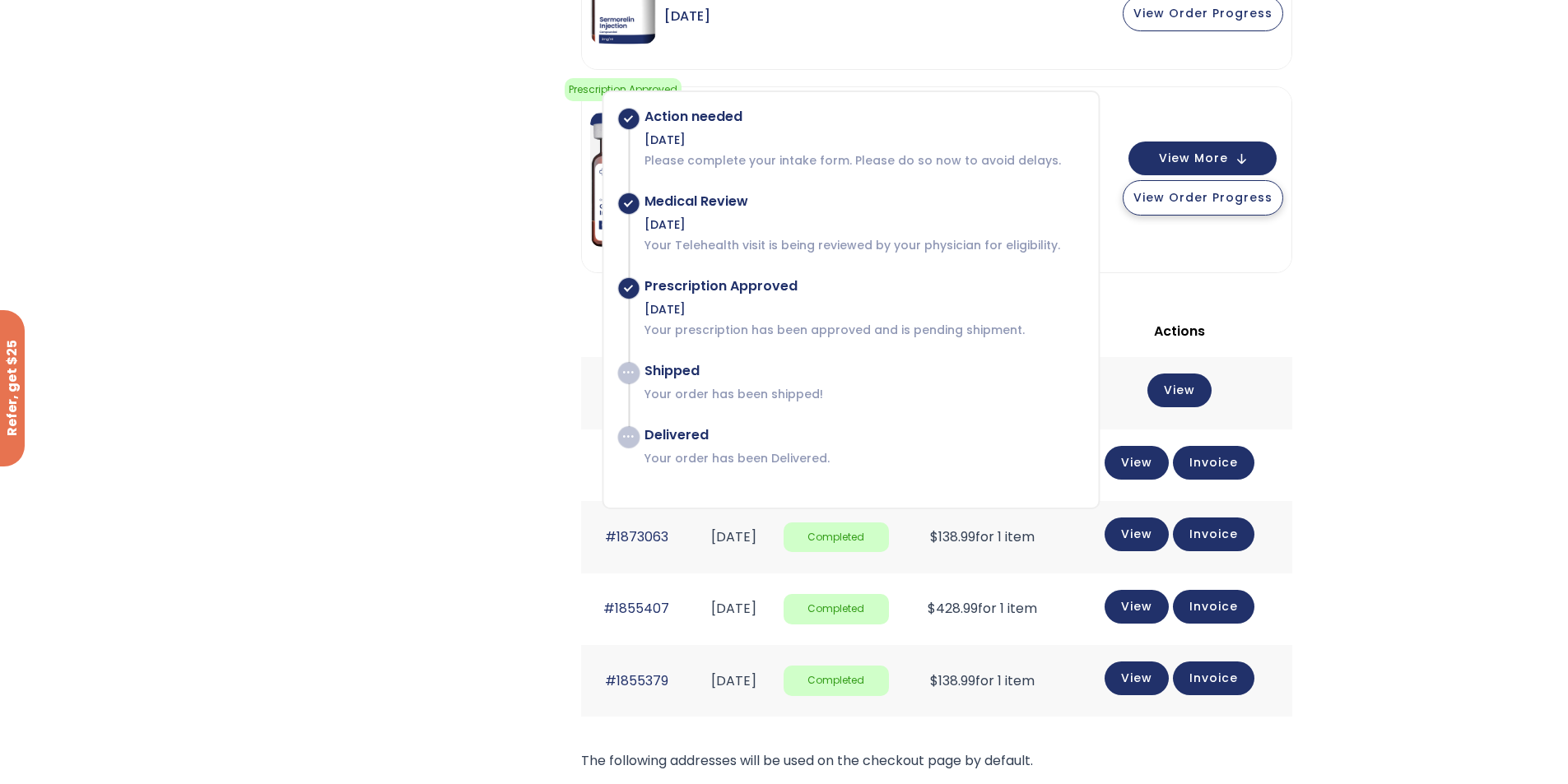
click at [1237, 203] on span "View Order Progress" at bounding box center [1203, 197] width 139 height 16
click at [1457, 192] on div "Subscription/Billing bmiRewards Addresses Account details Submit a Review Log o…" at bounding box center [784, 371] width 1568 height 1385
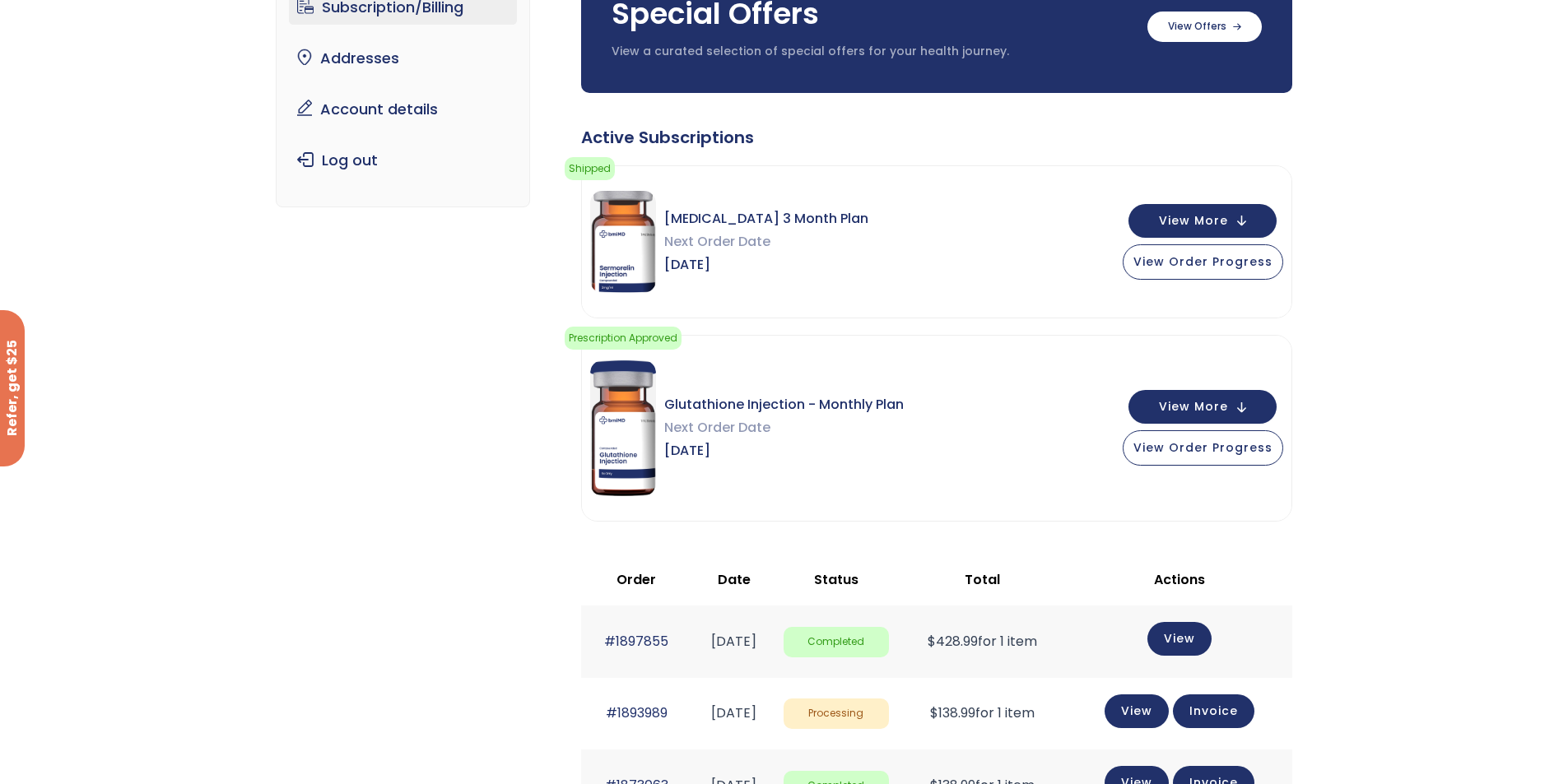
scroll to position [89, 0]
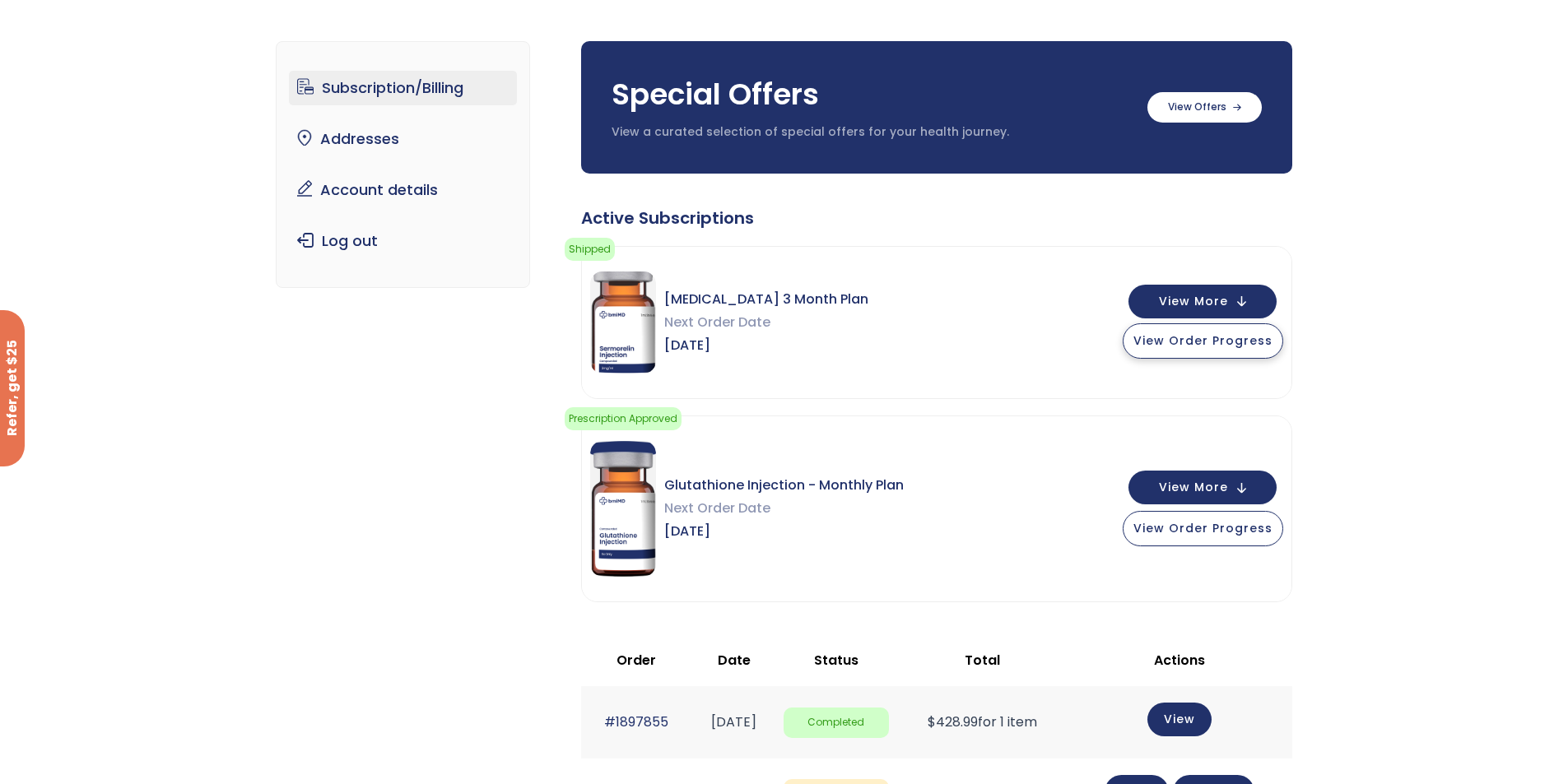
click at [1254, 347] on span "View Order Progress" at bounding box center [1203, 340] width 139 height 16
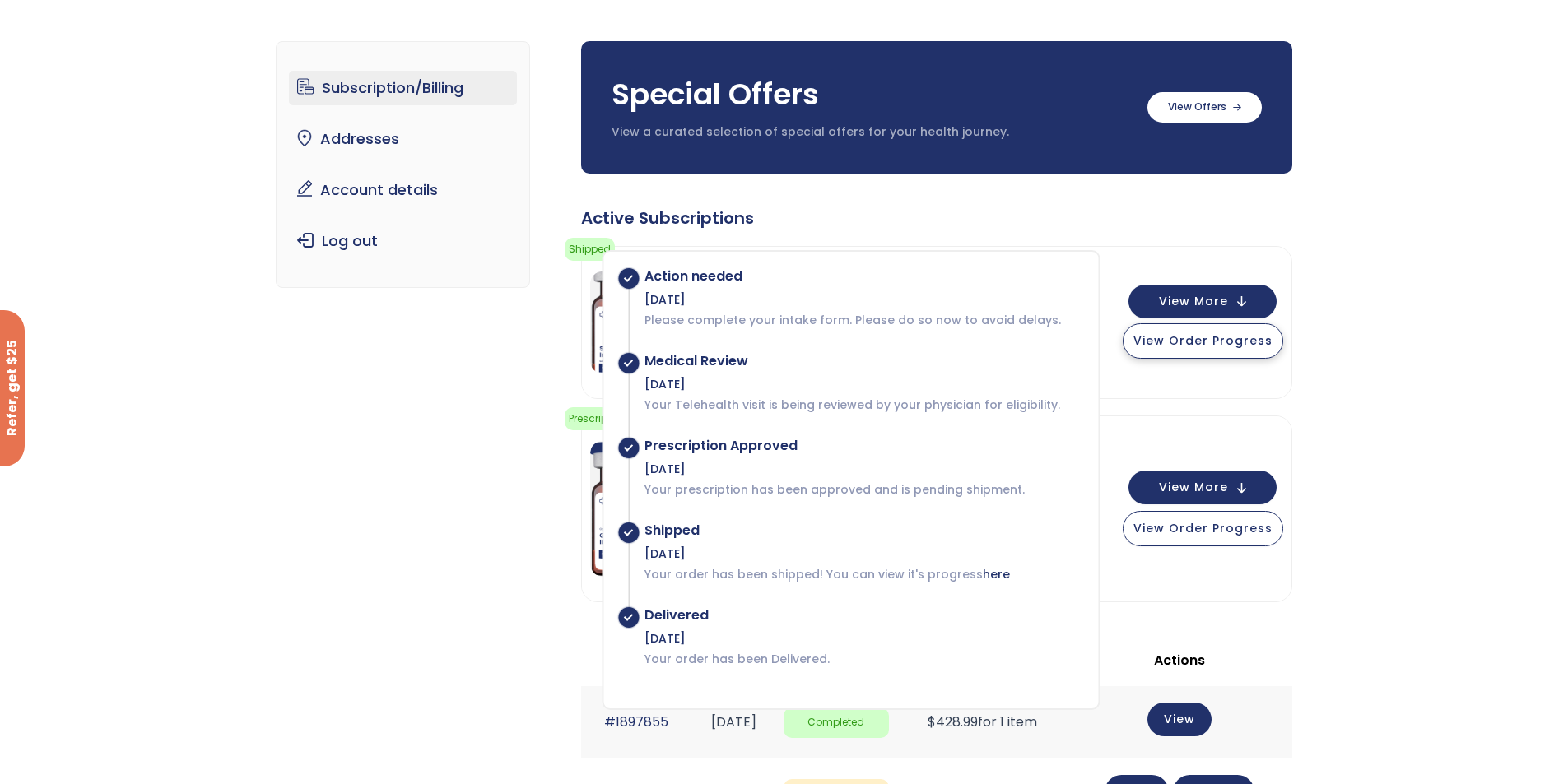
click at [1254, 347] on span "View Order Progress" at bounding box center [1203, 340] width 139 height 16
click at [1255, 347] on span "View Order Progress" at bounding box center [1203, 340] width 139 height 16
click at [1425, 294] on div "Subscription/Billing bmiRewards Addresses Account details Submit a Review Log o…" at bounding box center [784, 701] width 1568 height 1385
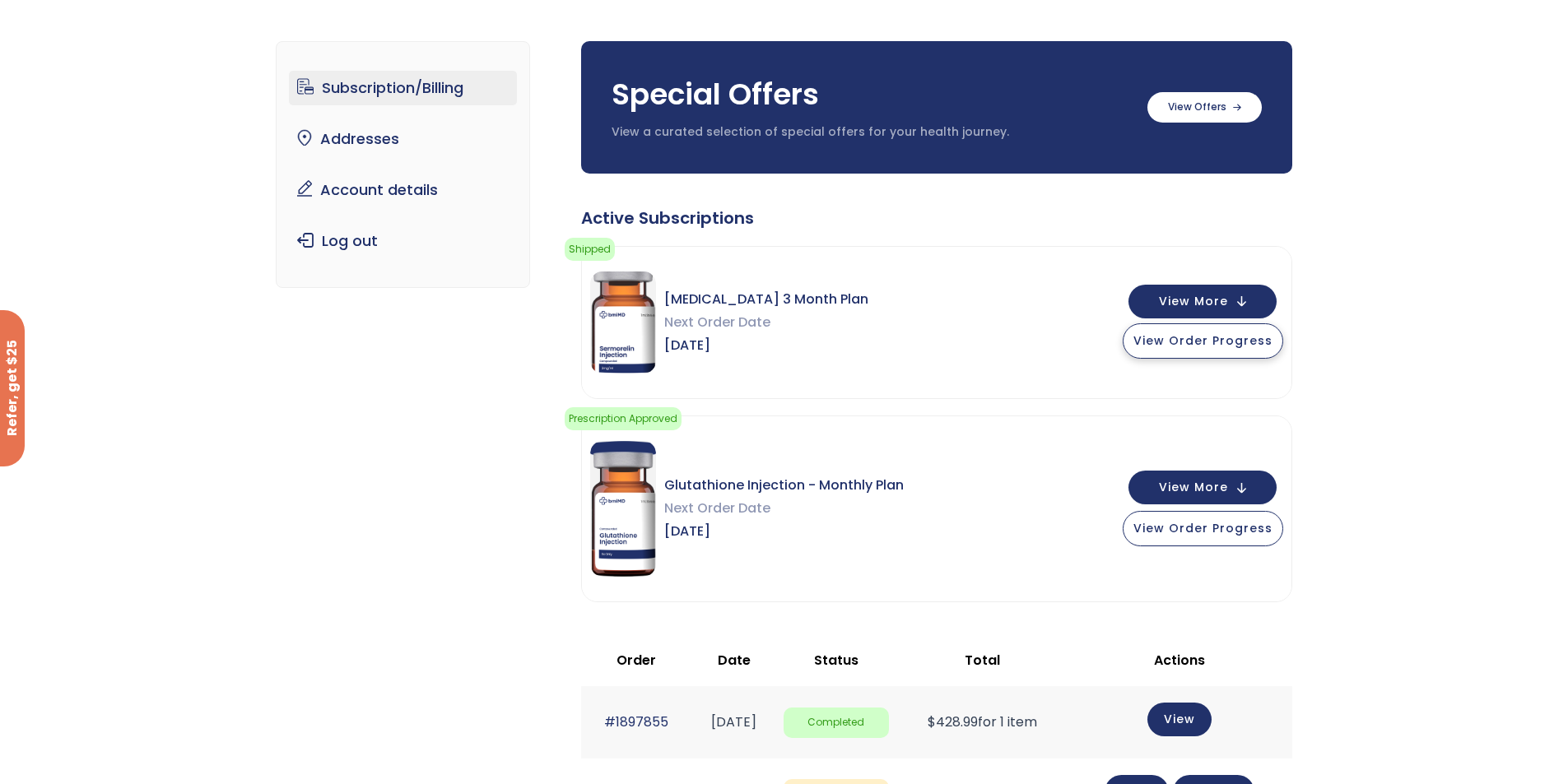
click at [1274, 343] on button "View Order Progress" at bounding box center [1203, 341] width 160 height 35
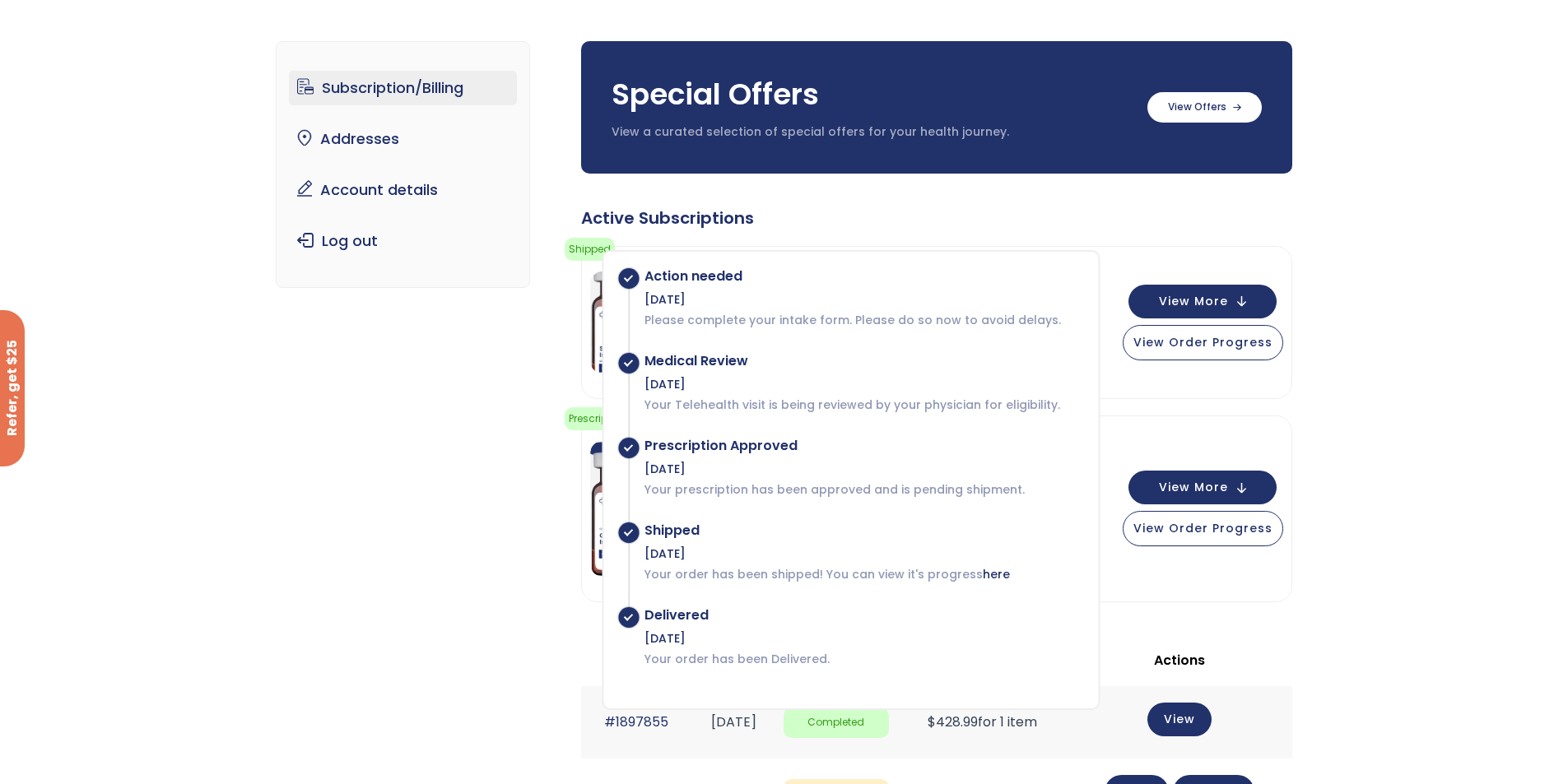
click at [1392, 330] on div "Subscription/Billing bmiRewards Addresses Account details Submit a Review Log o…" at bounding box center [784, 701] width 1568 height 1385
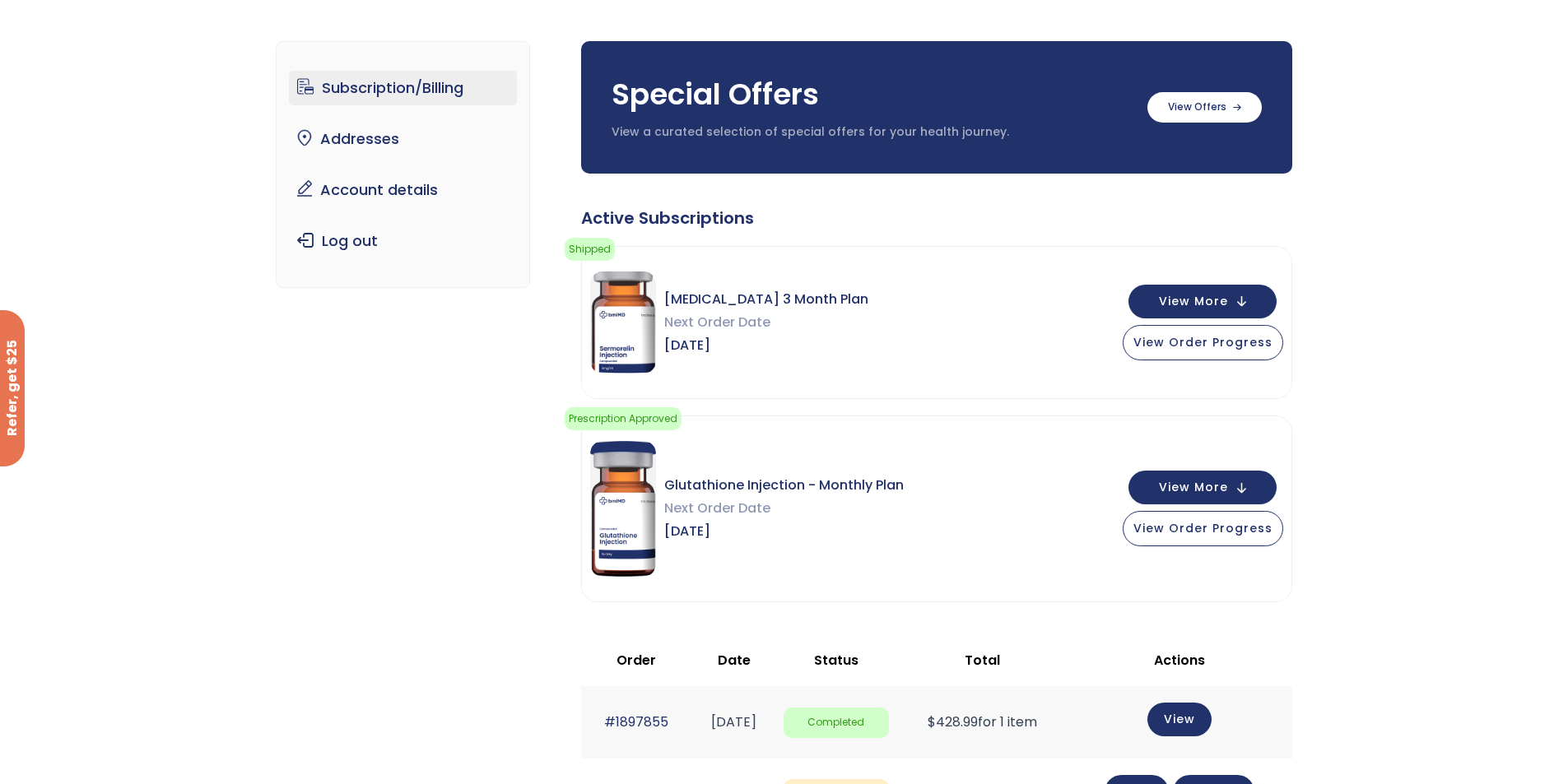
click at [1392, 330] on div "Subscription/Billing bmiRewards Addresses Account details Submit a Review Log o…" at bounding box center [784, 701] width 1568 height 1385
click at [1259, 301] on button "View More" at bounding box center [1202, 299] width 148 height 33
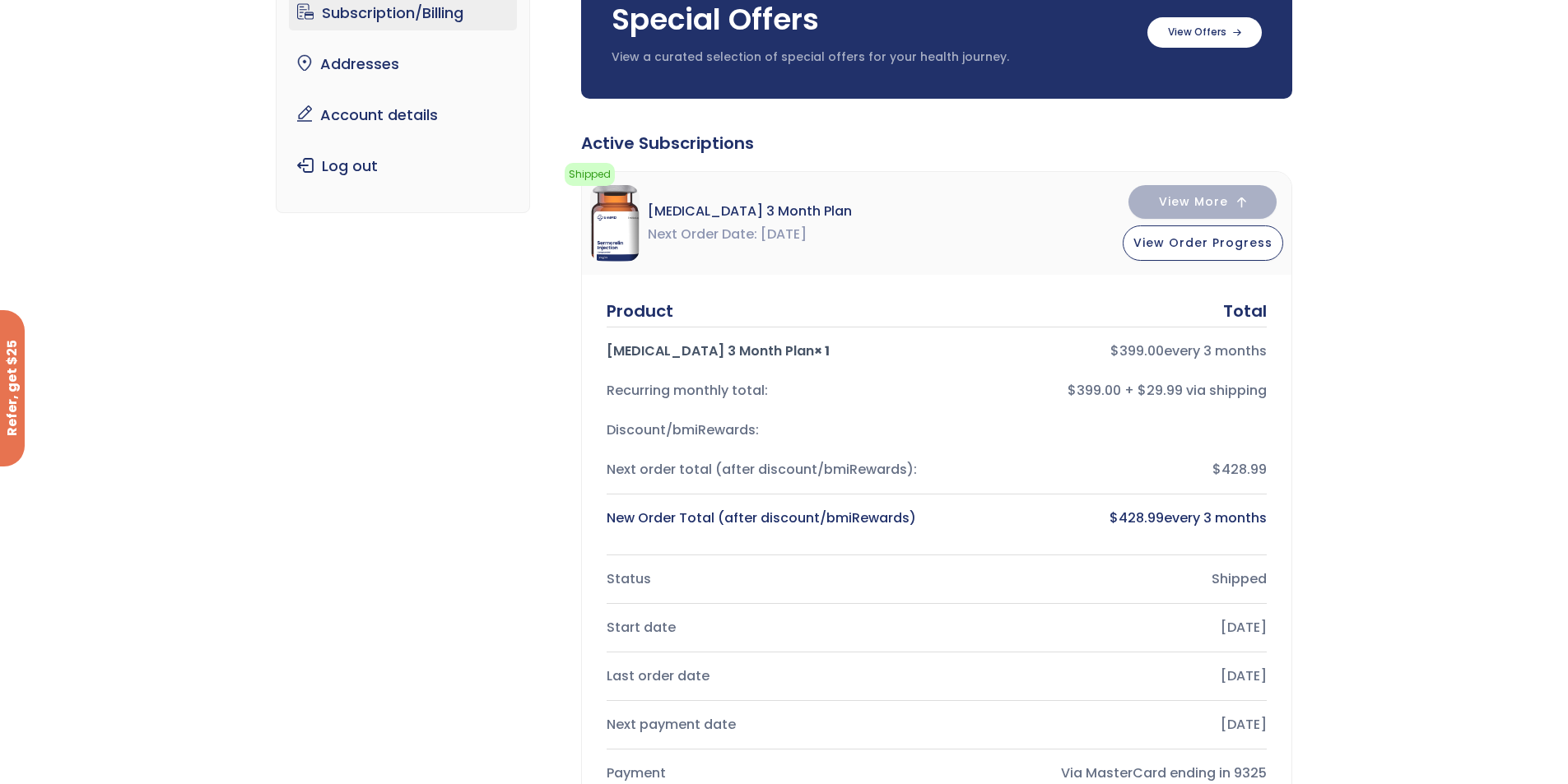
scroll to position [164, 0]
click at [1213, 189] on button "View More" at bounding box center [1202, 199] width 148 height 33
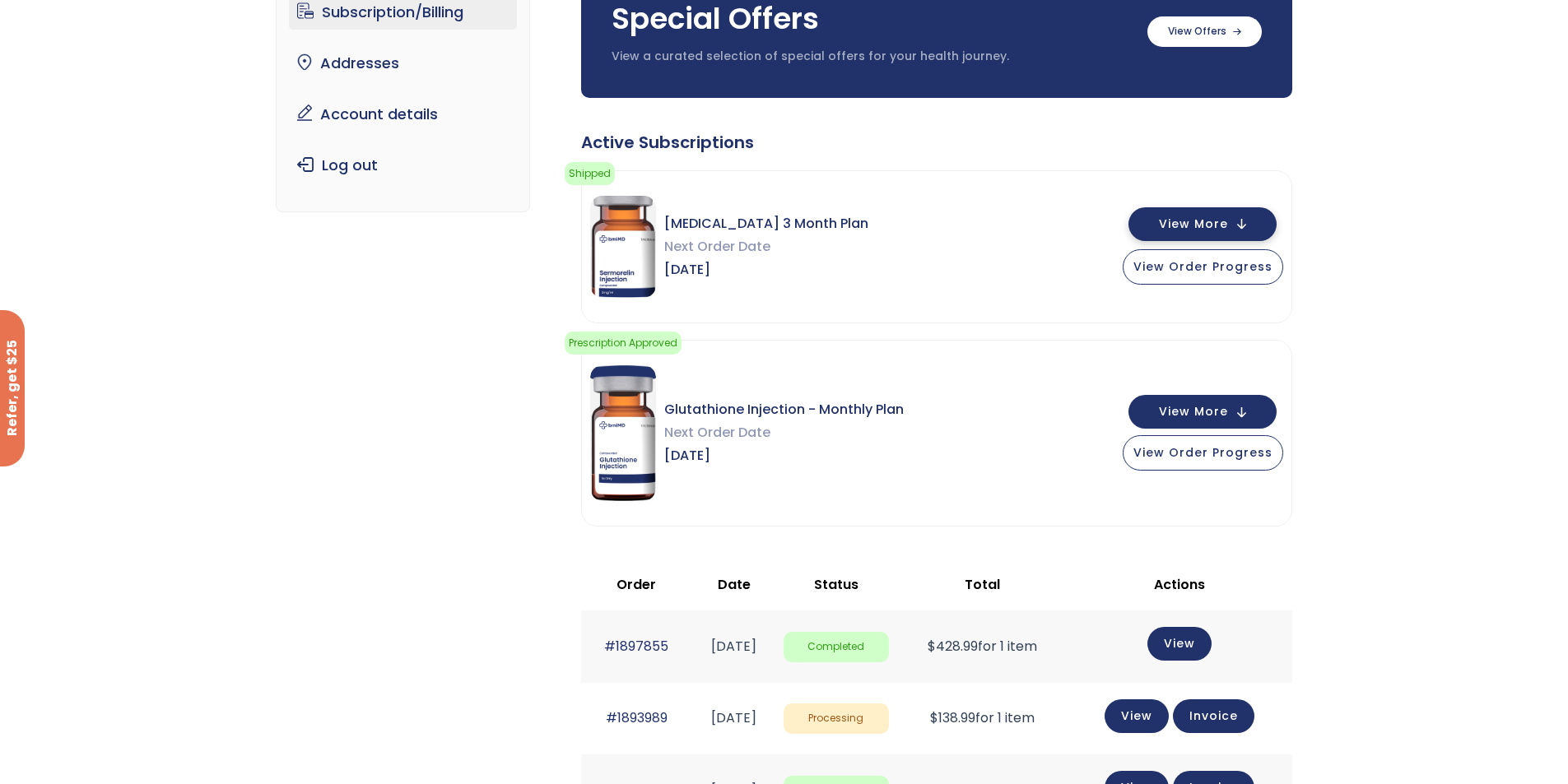
click at [1217, 219] on span "View More" at bounding box center [1194, 223] width 69 height 11
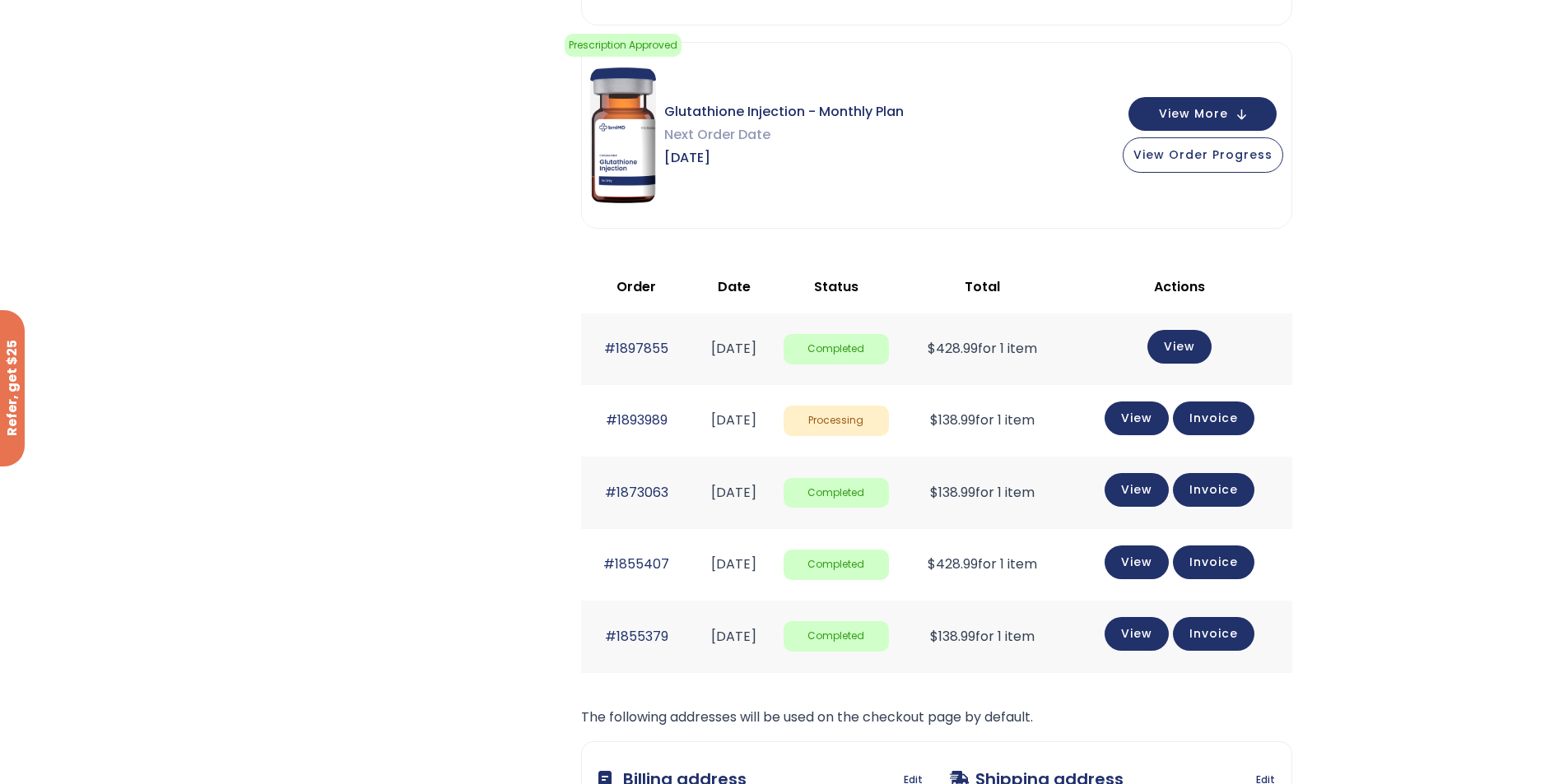
scroll to position [1070, 0]
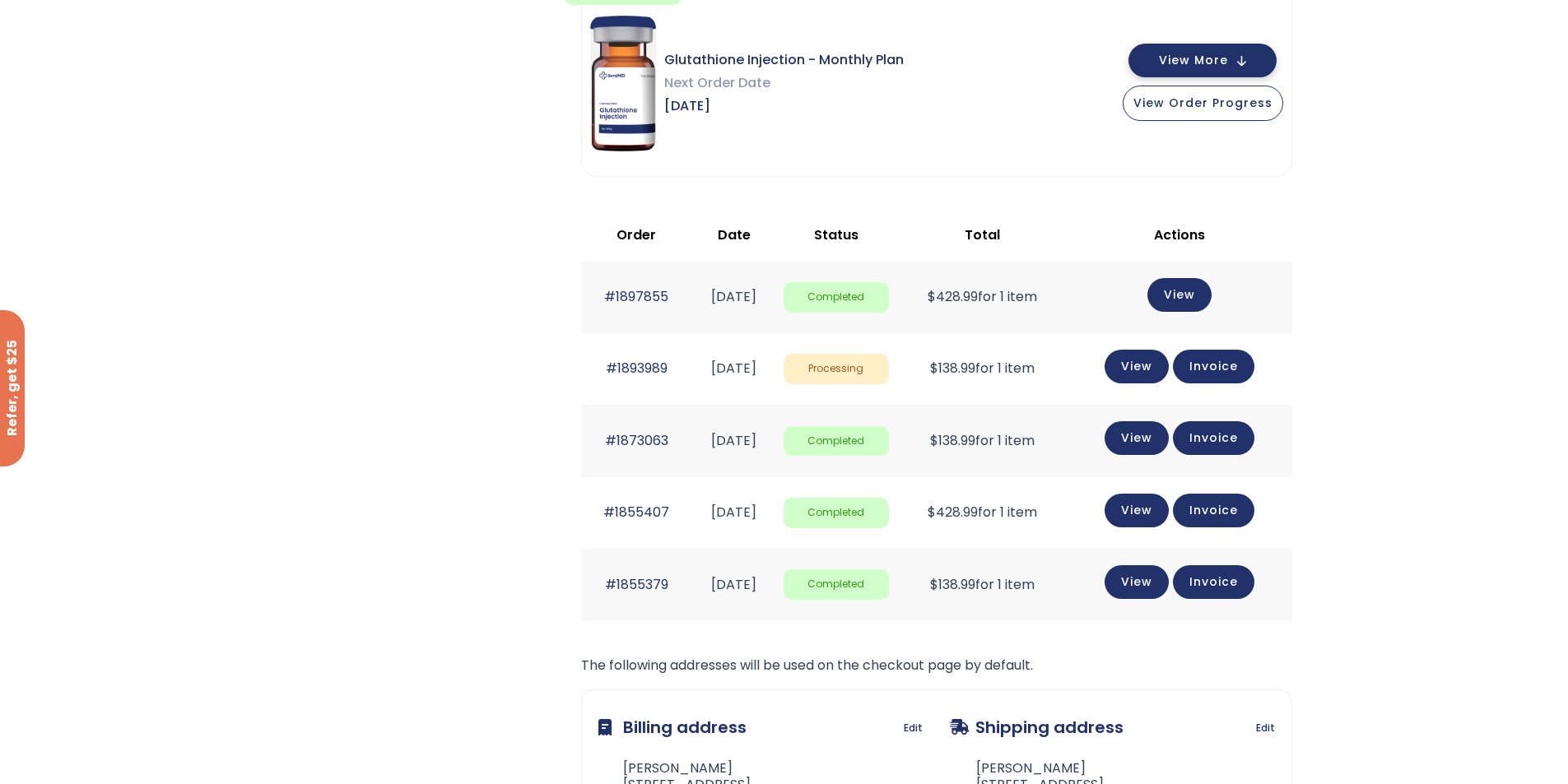
click at [1240, 66] on button "View More" at bounding box center [1202, 60] width 148 height 33
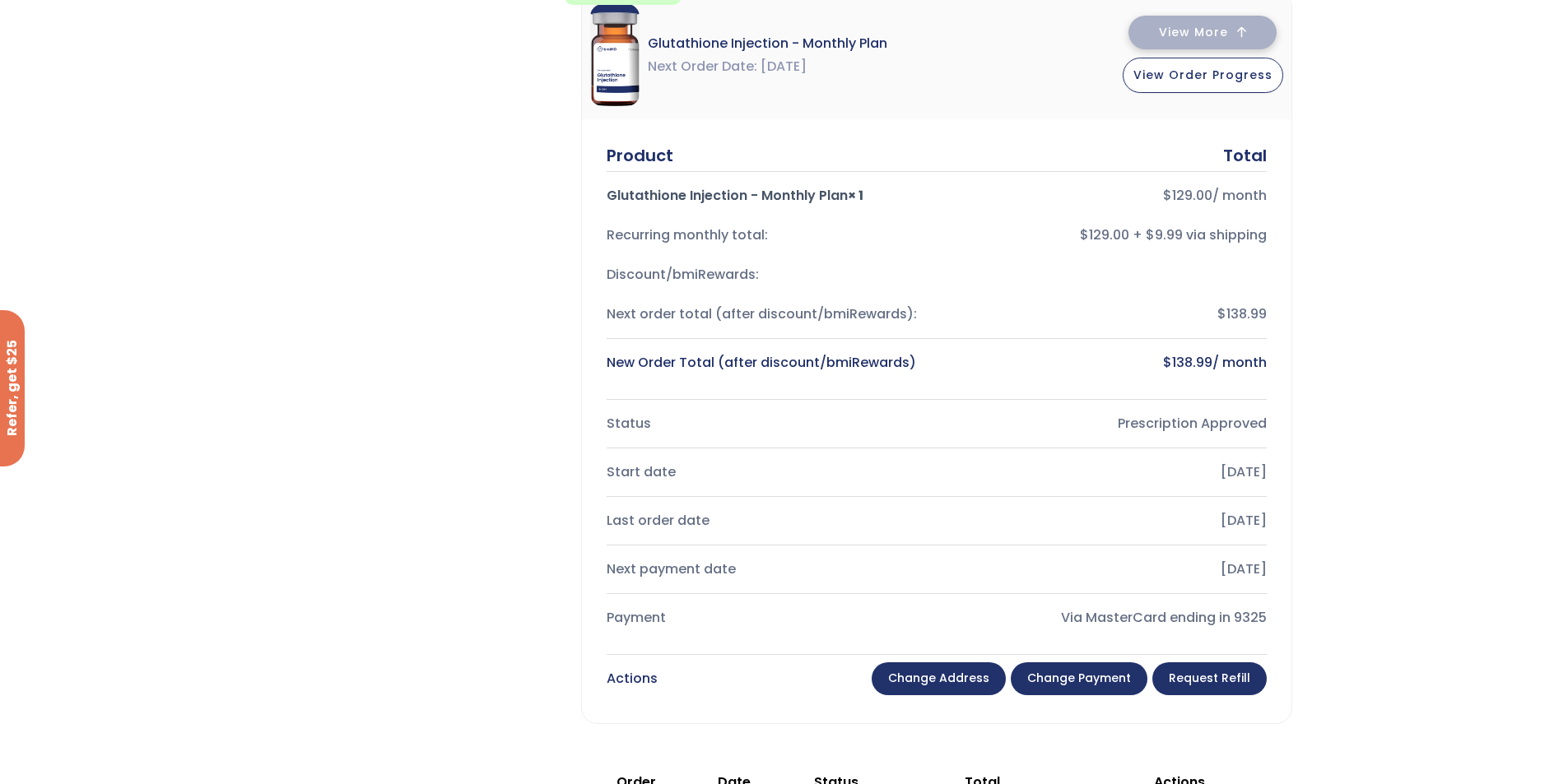
click at [1240, 67] on span "View Order Progress" at bounding box center [1203, 74] width 139 height 16
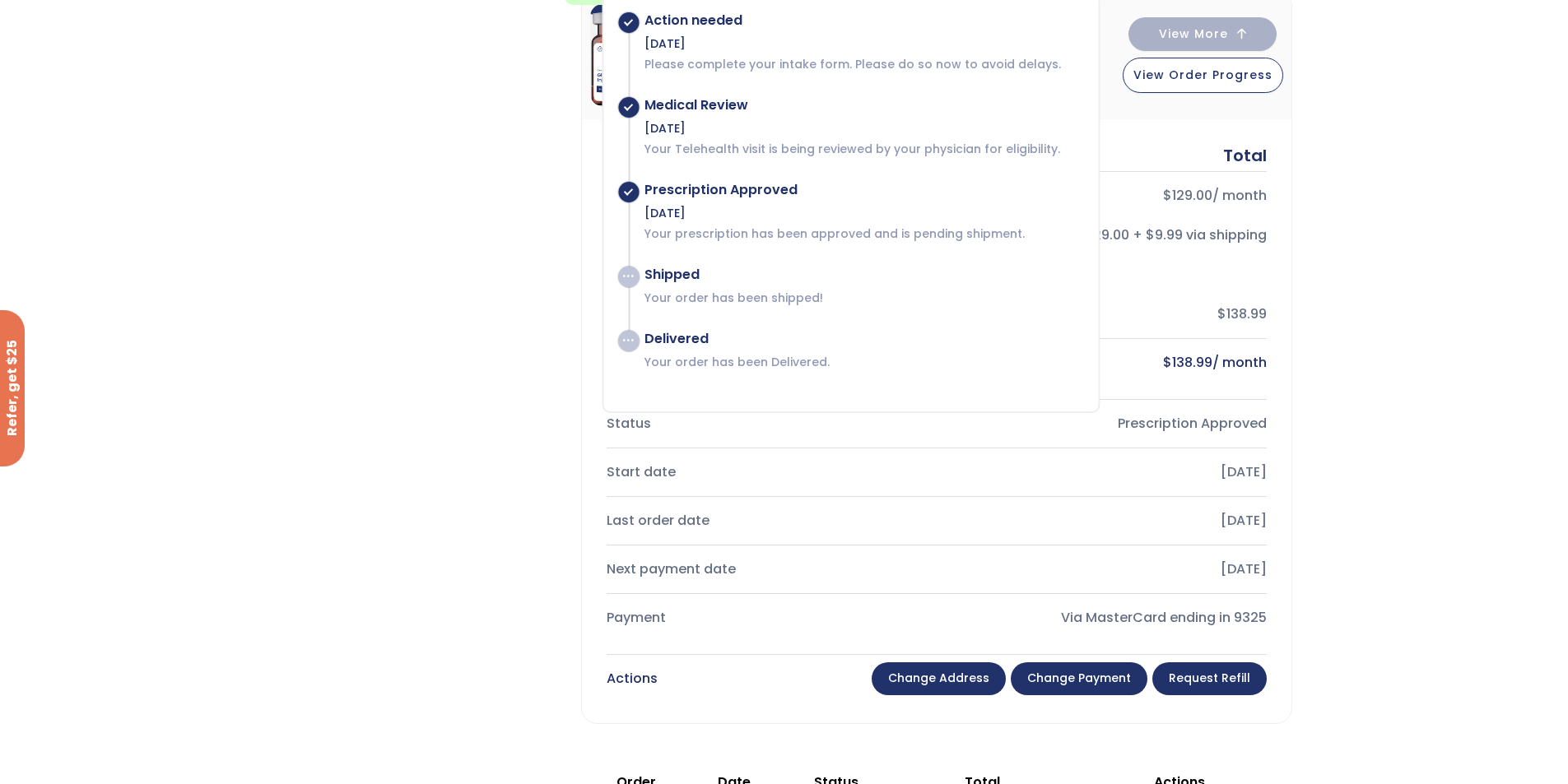
click at [1503, 194] on div "Subscription/Billing bmiRewards Addresses Account details Submit a Review Log o…" at bounding box center [784, 270] width 1568 height 2488
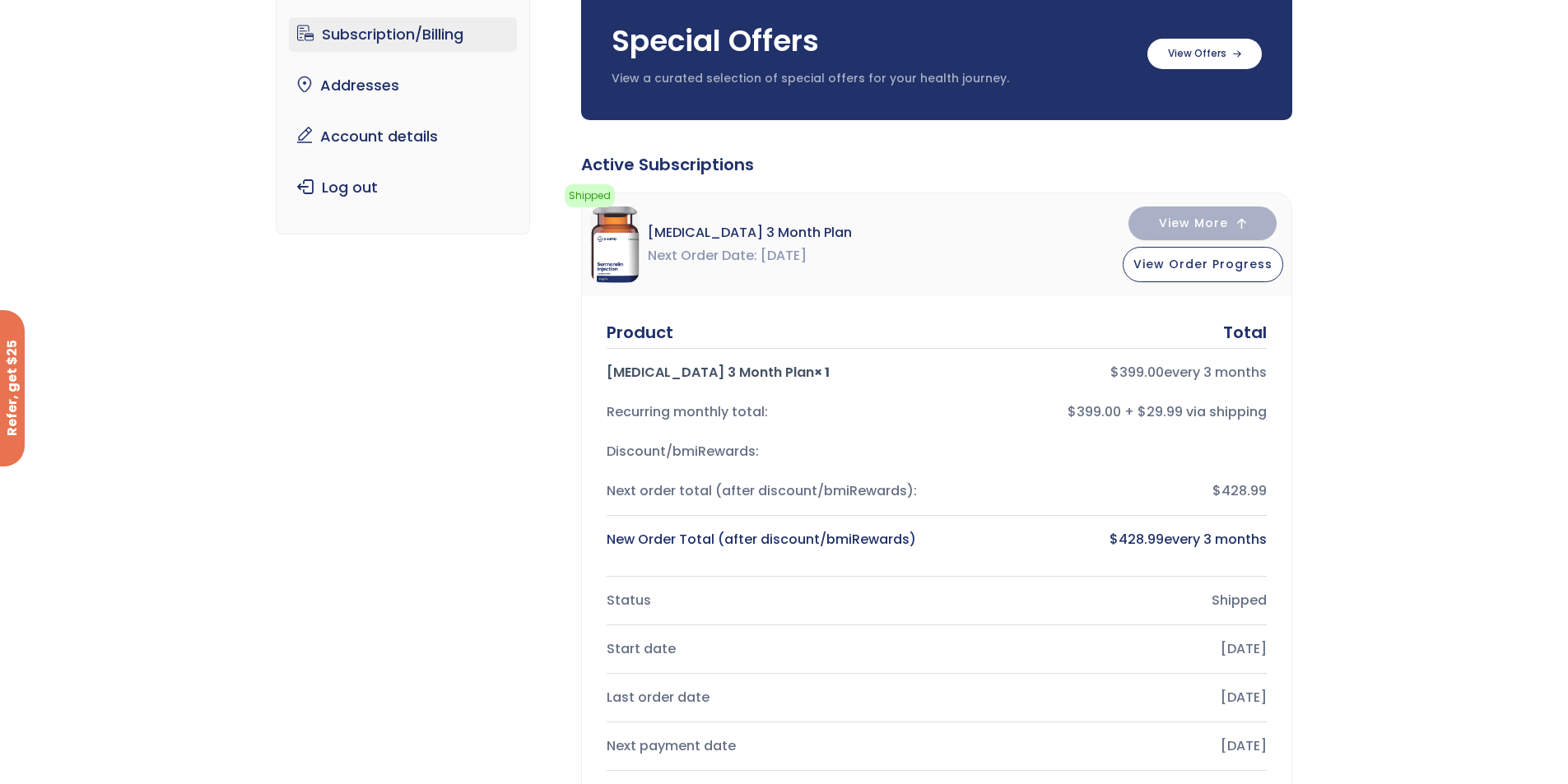
scroll to position [0, 0]
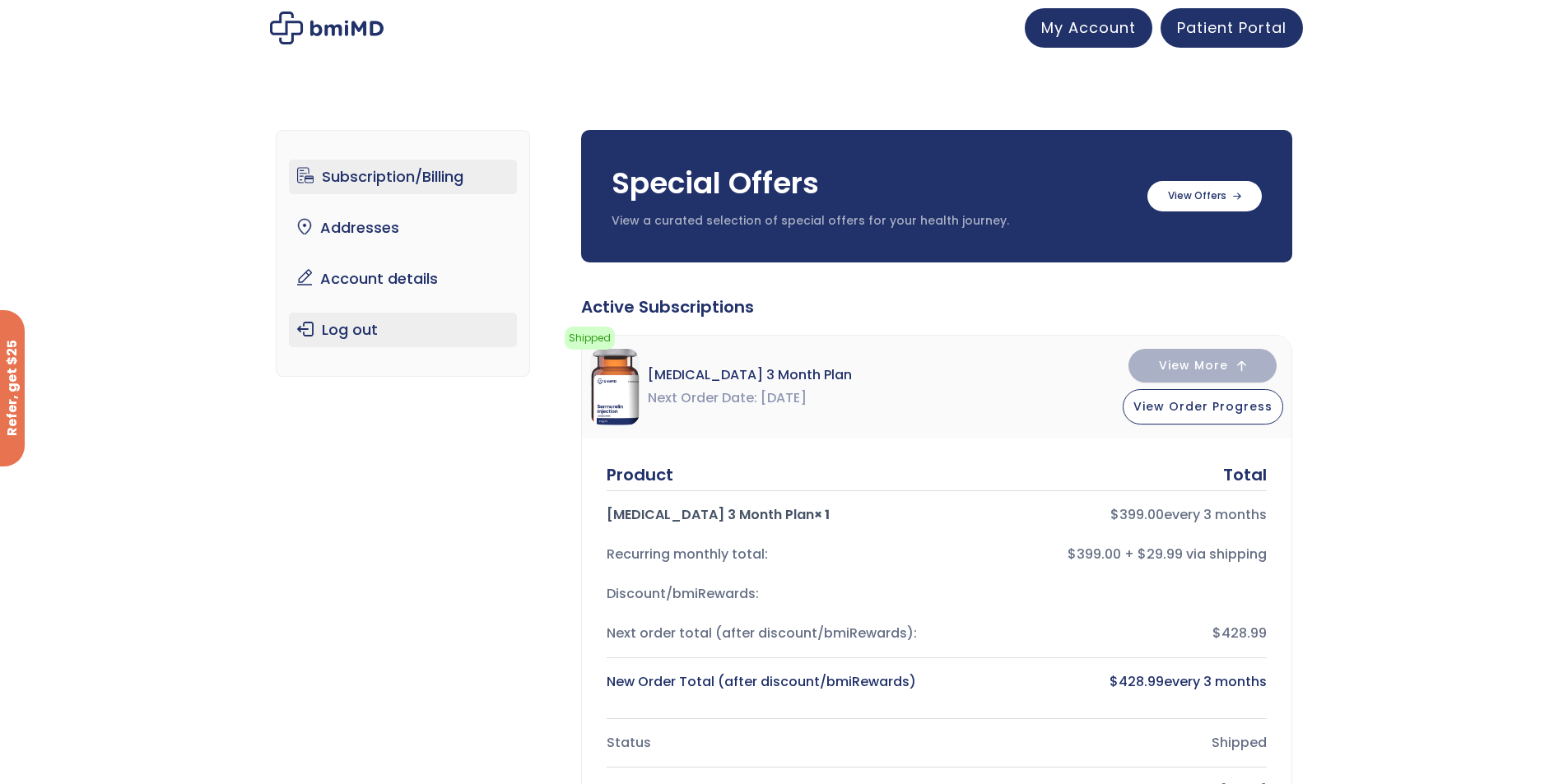
click at [351, 331] on link "Log out" at bounding box center [403, 330] width 228 height 34
